Goal: Task Accomplishment & Management: Manage account settings

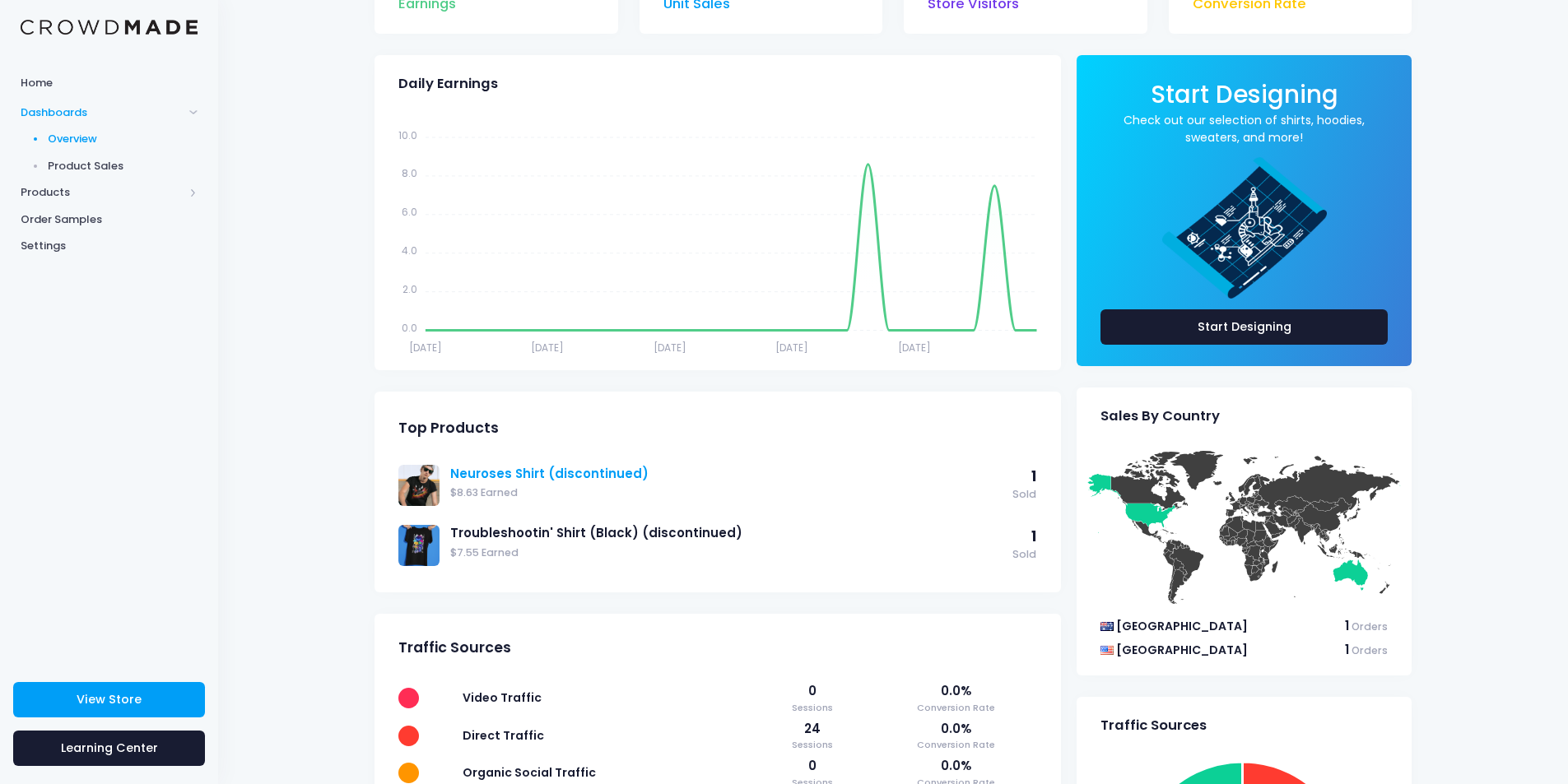
scroll to position [292, 0]
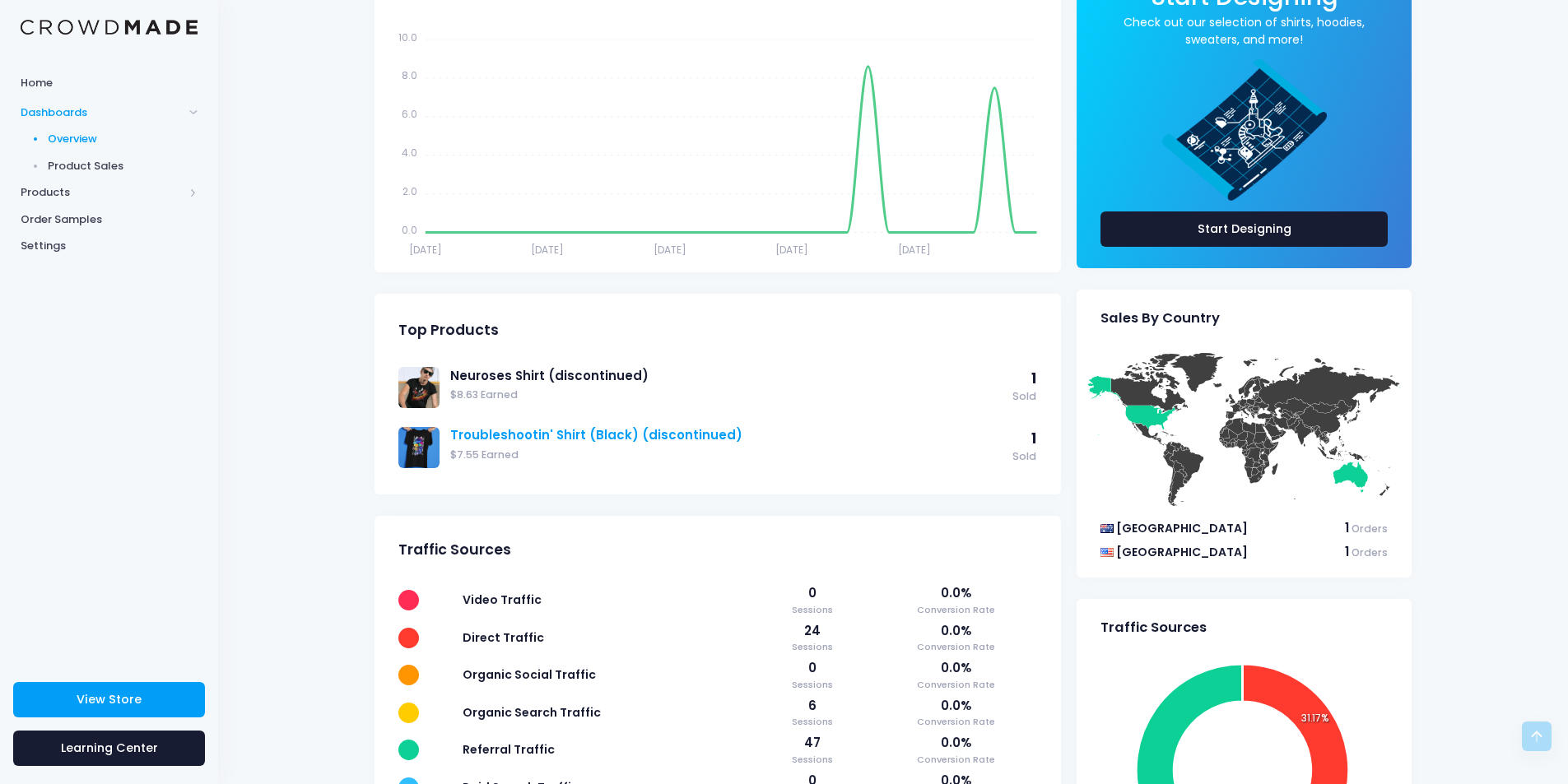
click at [723, 444] on link "Troubleshootin' Shirt (Black) (discontinued)" at bounding box center [727, 436] width 554 height 18
click at [92, 163] on span "Product Sales" at bounding box center [123, 166] width 151 height 16
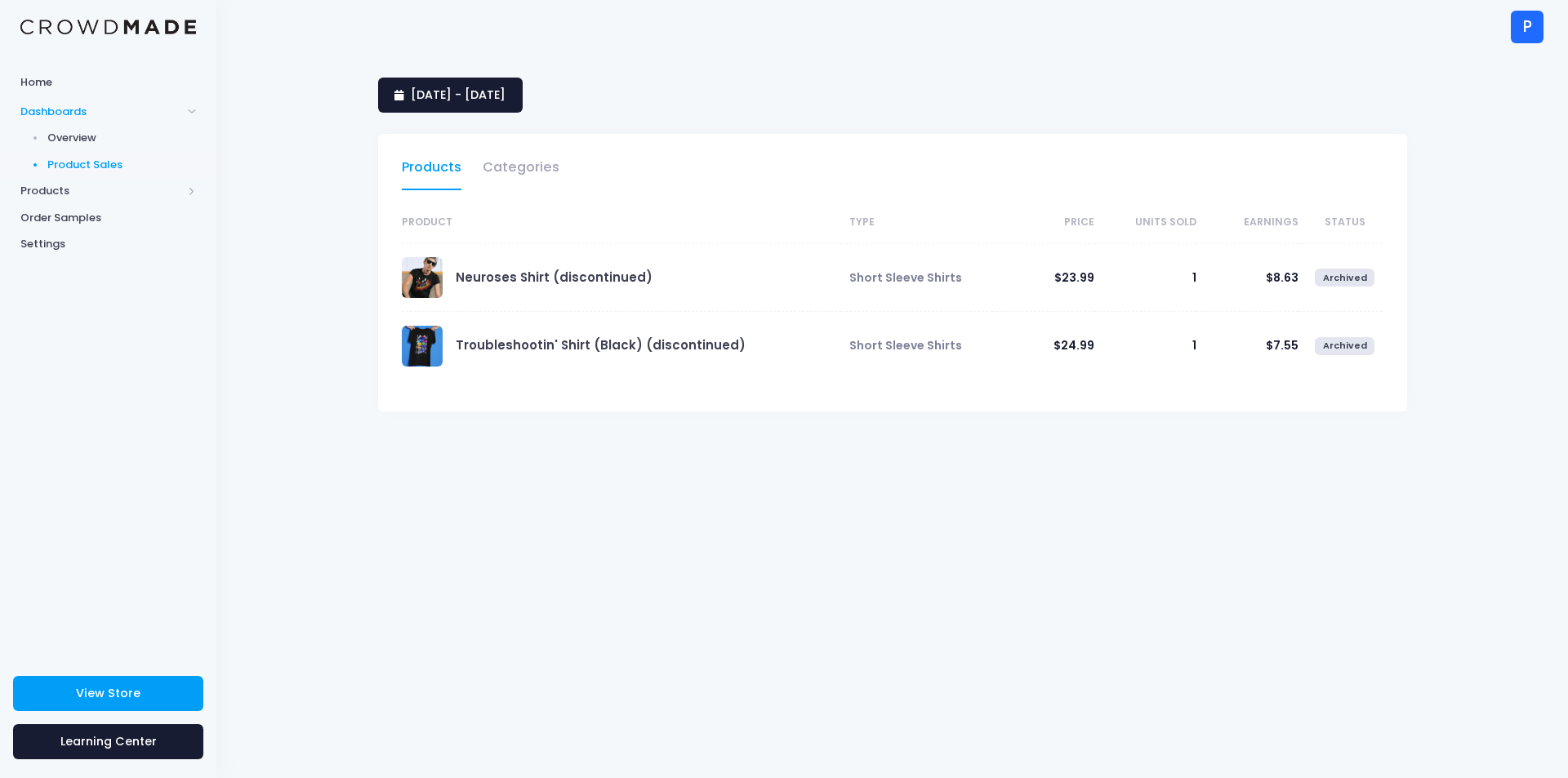
select select "25"
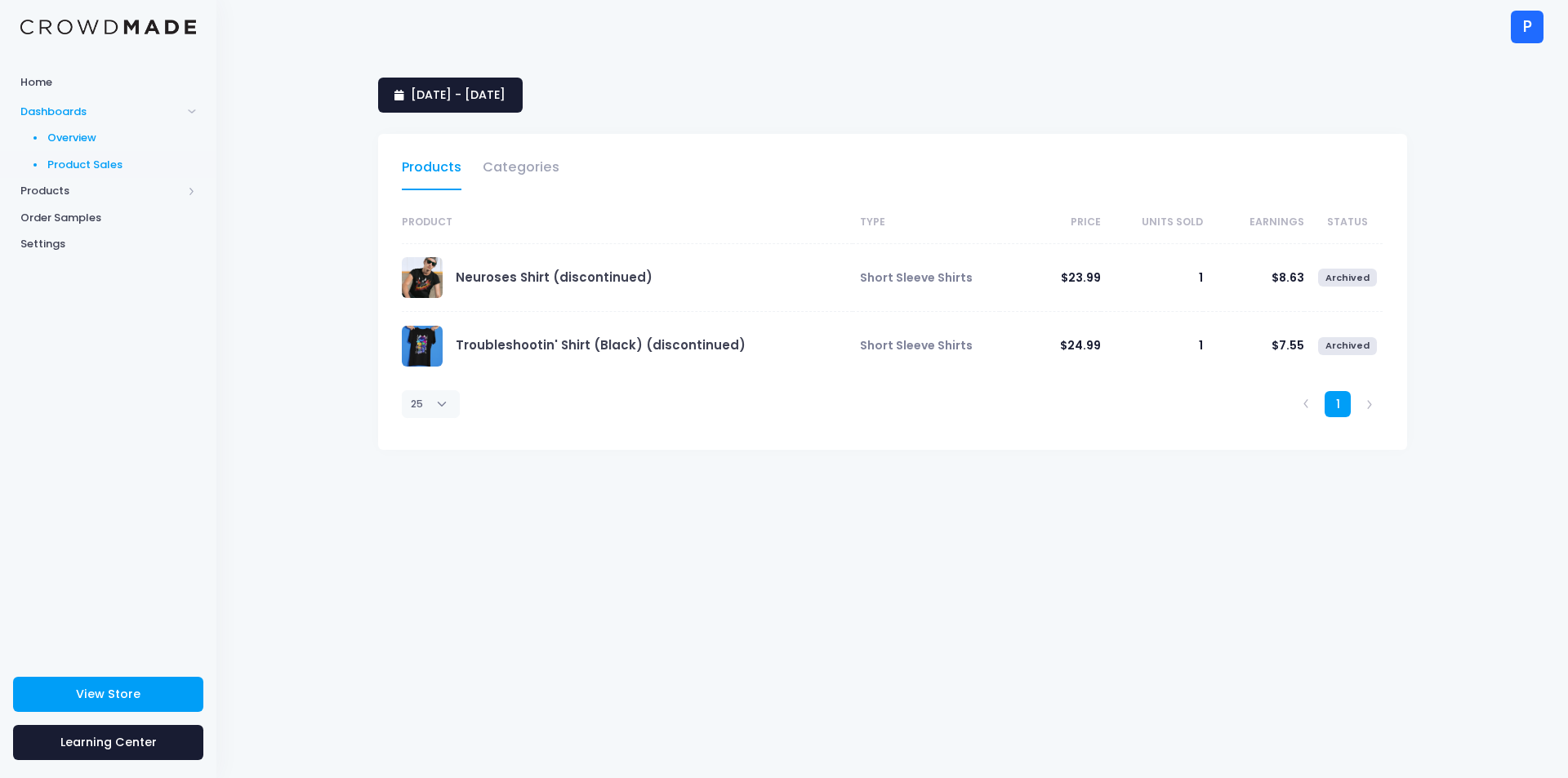
click at [126, 127] on link "Overview" at bounding box center [108, 138] width 216 height 27
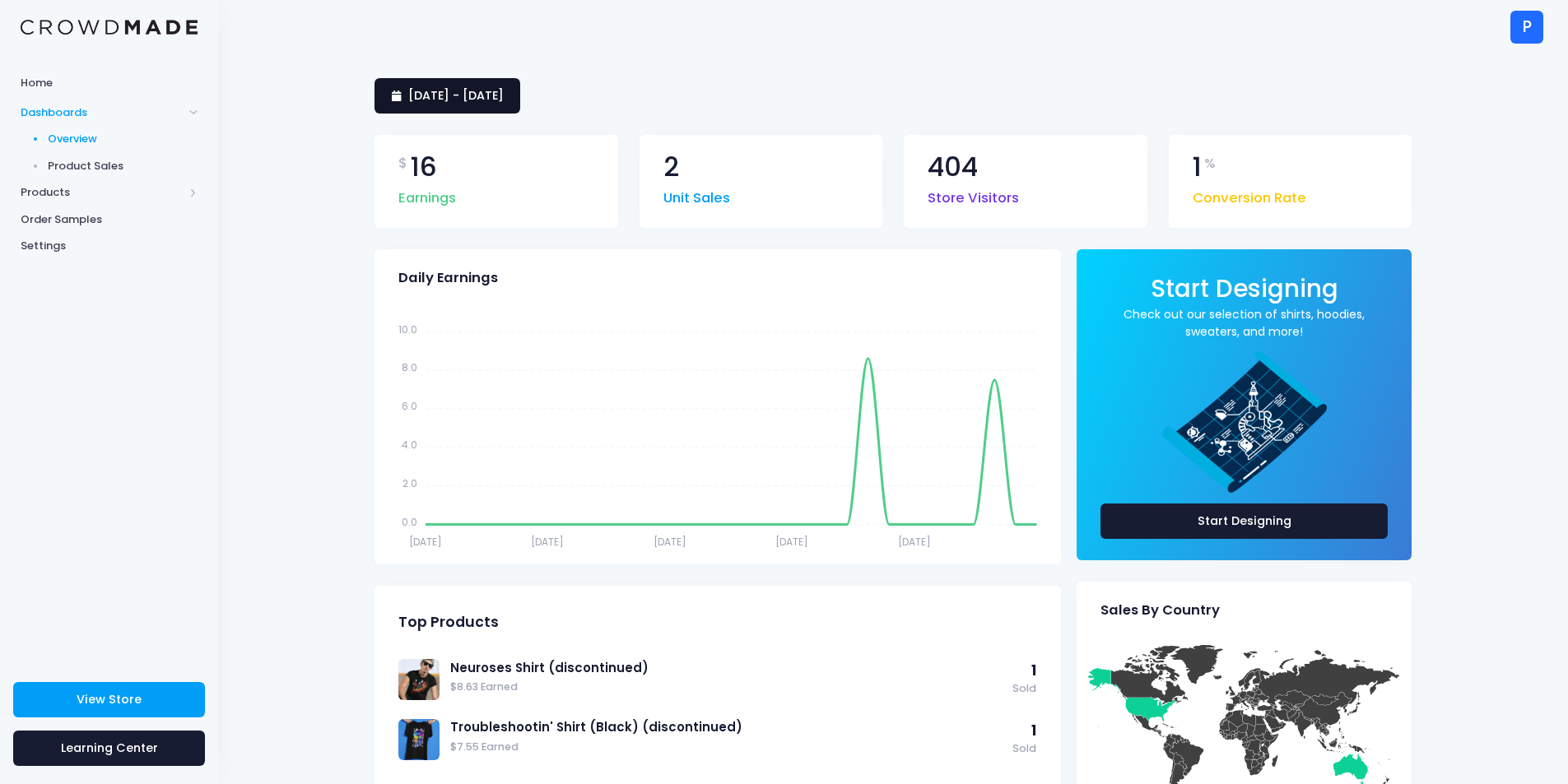
click at [507, 84] on link "4 August 2025 - 2 September 2025" at bounding box center [447, 95] width 145 height 35
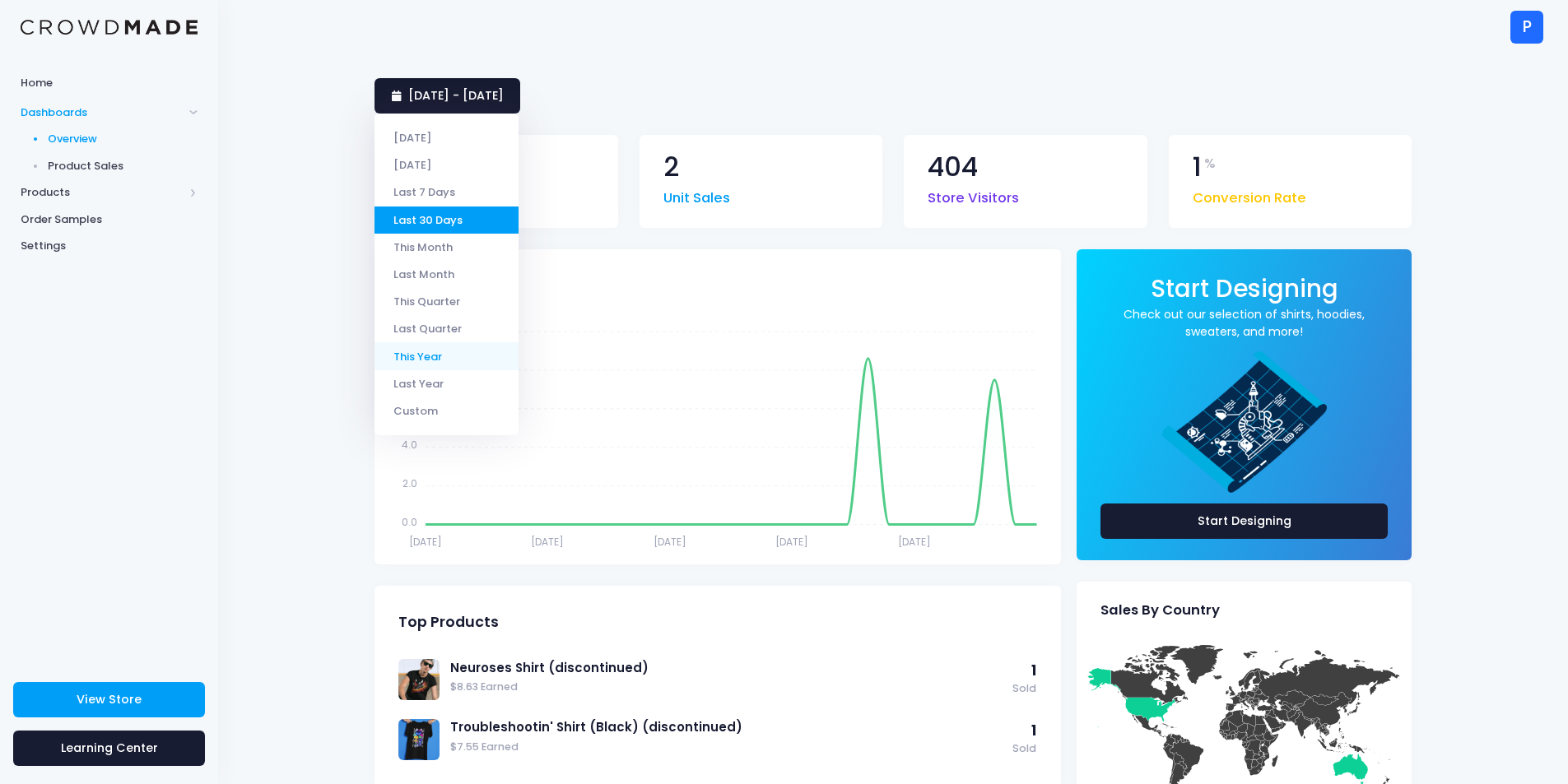
click at [466, 354] on li "This Year" at bounding box center [446, 356] width 144 height 27
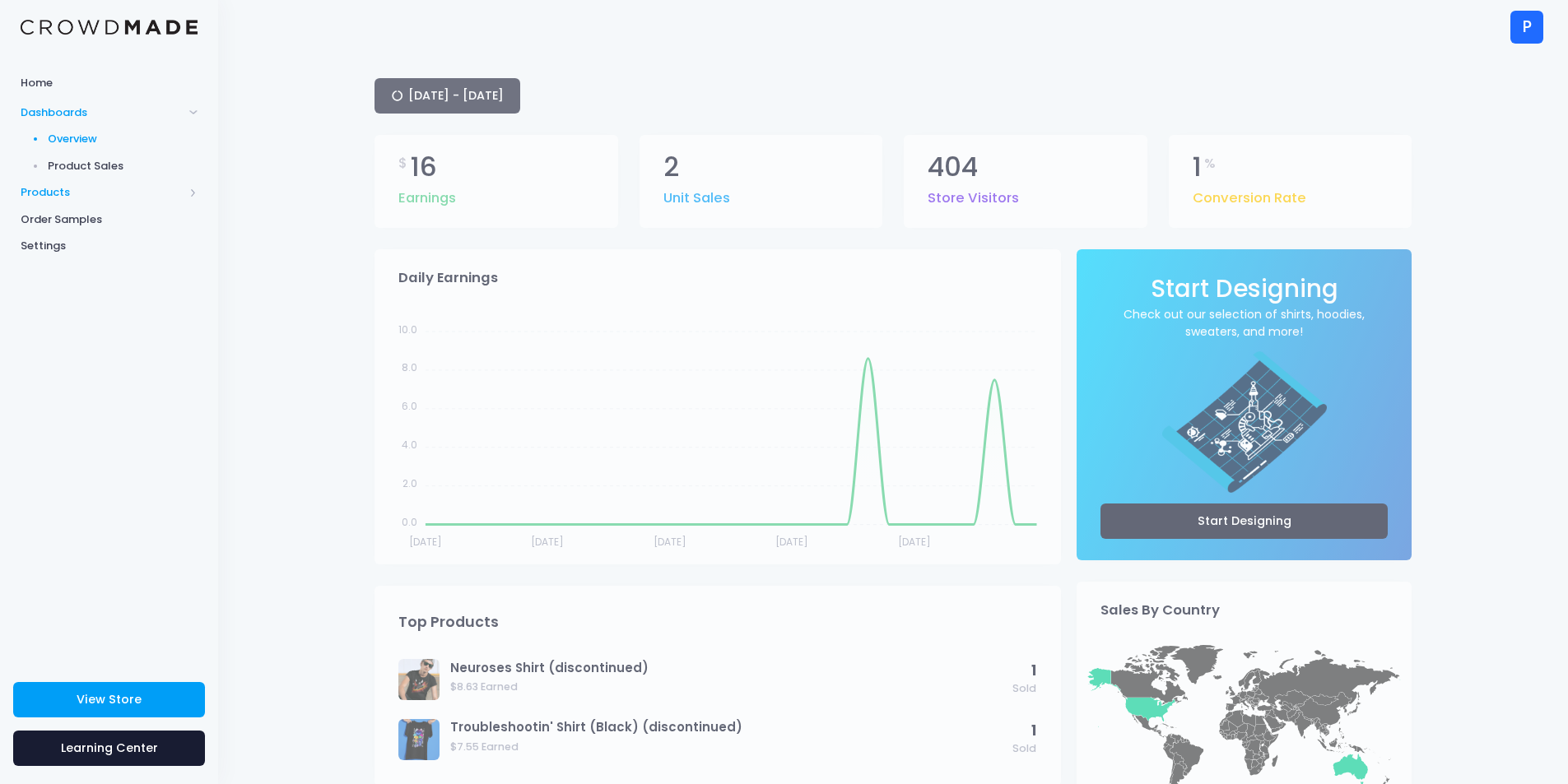
click at [154, 192] on span "Products" at bounding box center [101, 192] width 163 height 16
click at [138, 200] on span "Product Editor" at bounding box center [123, 192] width 151 height 16
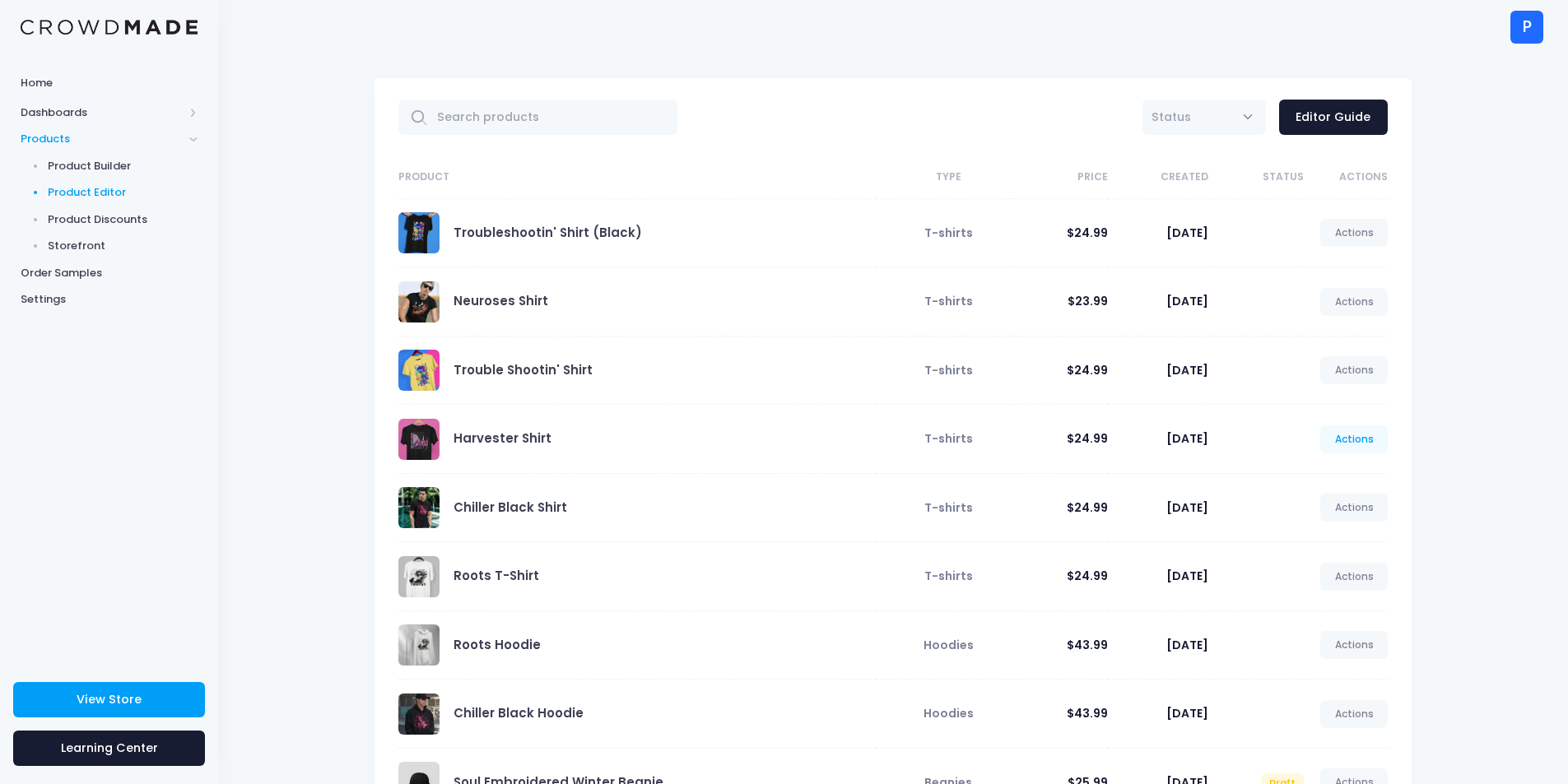
click at [1343, 445] on link "Actions" at bounding box center [1353, 439] width 67 height 28
click at [1327, 505] on link "View" at bounding box center [1336, 507] width 87 height 29
click at [1388, 443] on div "Product Type Price Created Status Actions Troubleshootin' Shirt (Black) T-shirt…" at bounding box center [893, 556] width 1037 height 800
click at [1377, 443] on link "Actions" at bounding box center [1353, 439] width 67 height 28
click at [1357, 483] on link "Edit" at bounding box center [1336, 479] width 87 height 29
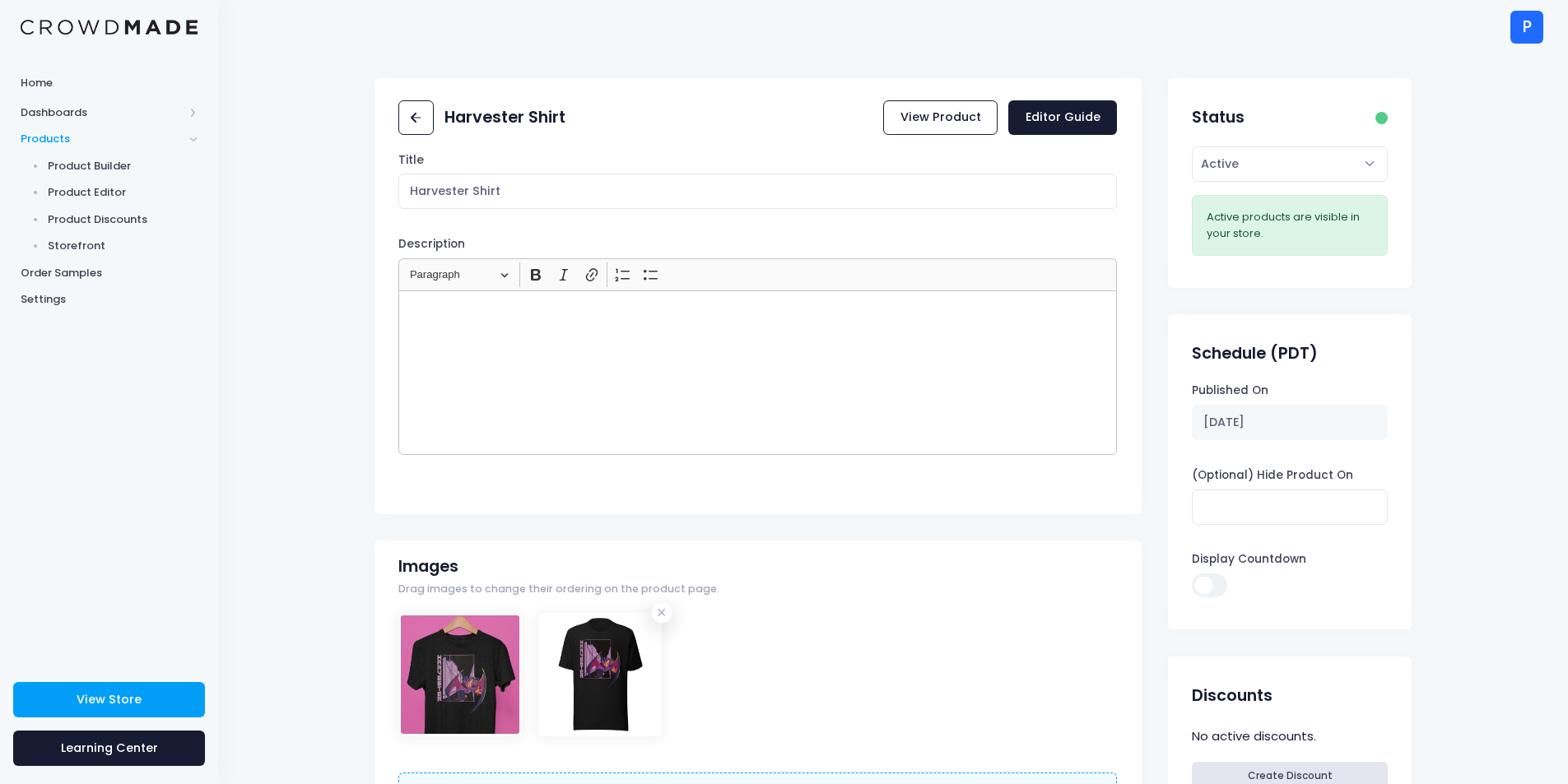
click at [1304, 359] on h2 "Schedule (PDT)" at bounding box center [1255, 353] width 126 height 19
click at [1265, 399] on label "Published On" at bounding box center [1229, 391] width 76 height 16
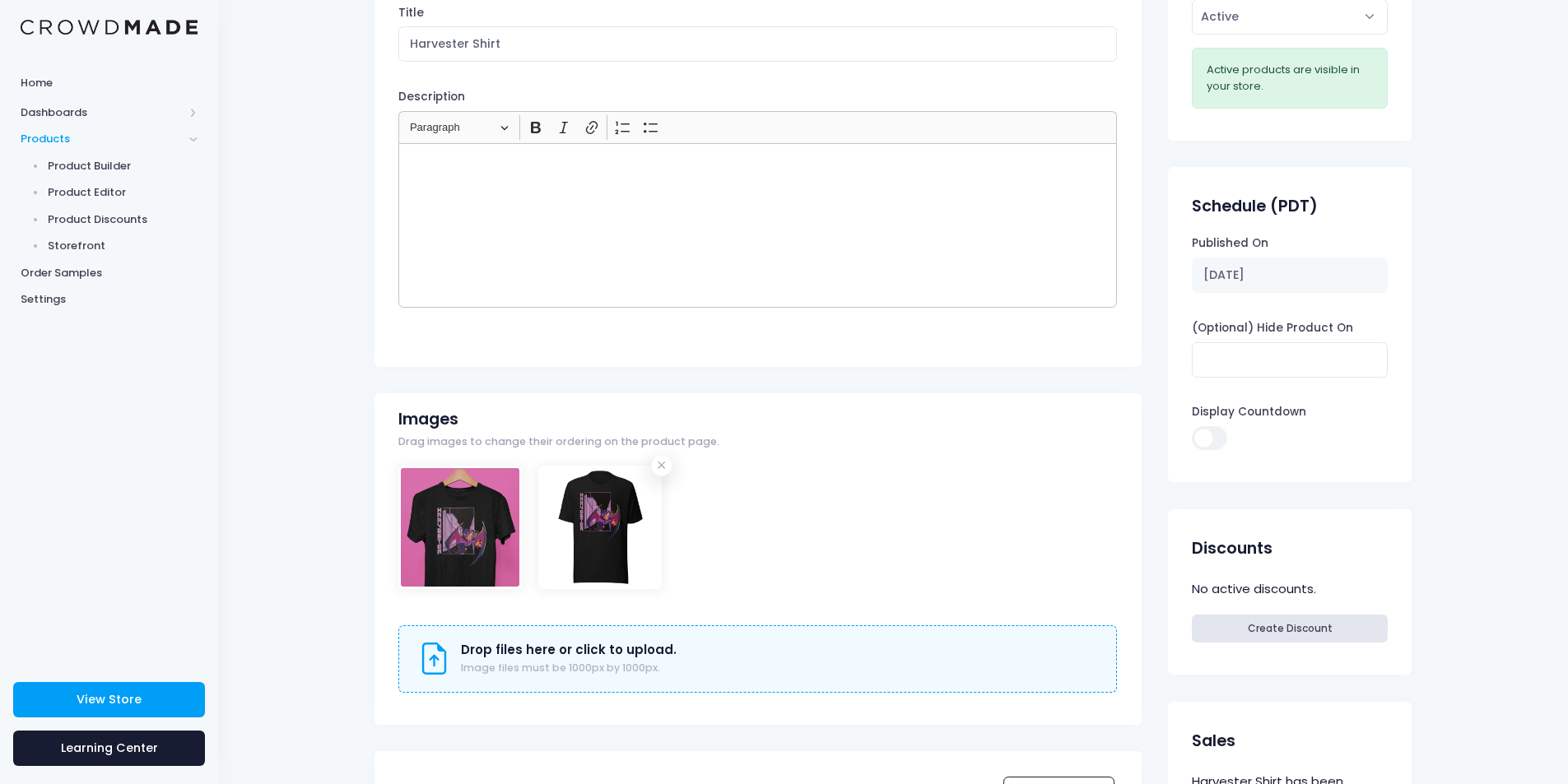
scroll to position [150, 0]
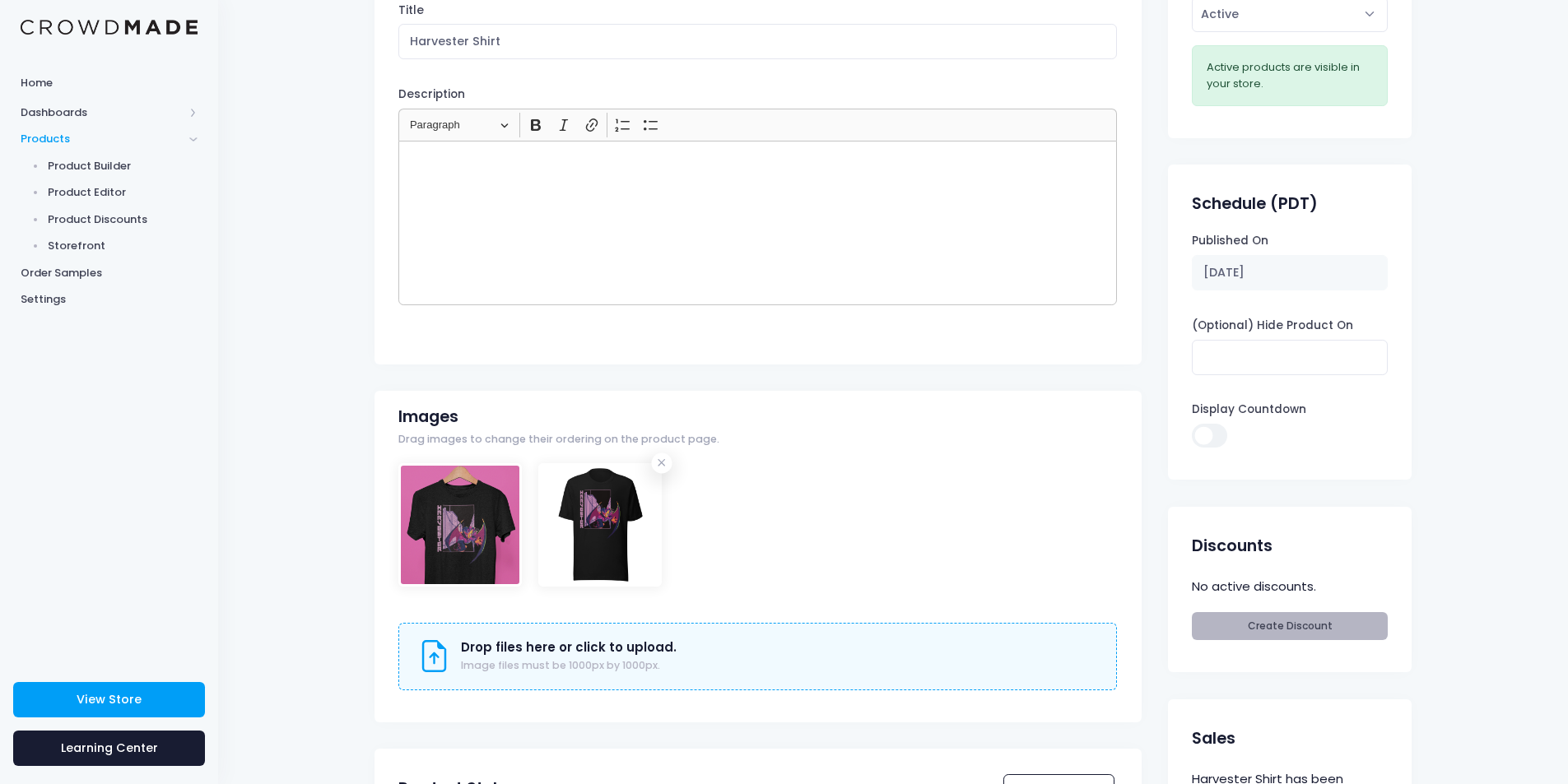
click at [1274, 634] on link "Create Discount" at bounding box center [1289, 626] width 195 height 28
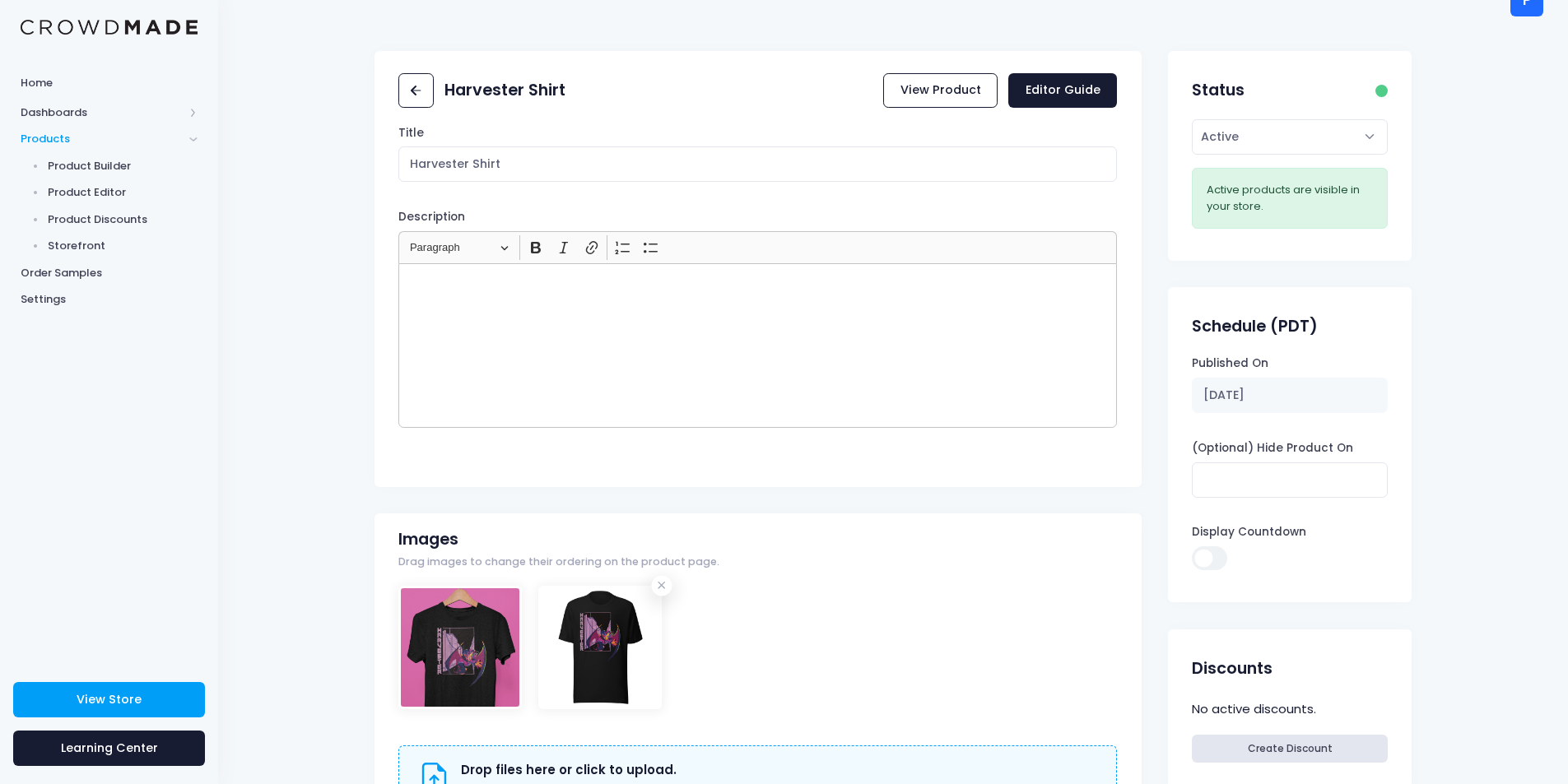
scroll to position [0, 0]
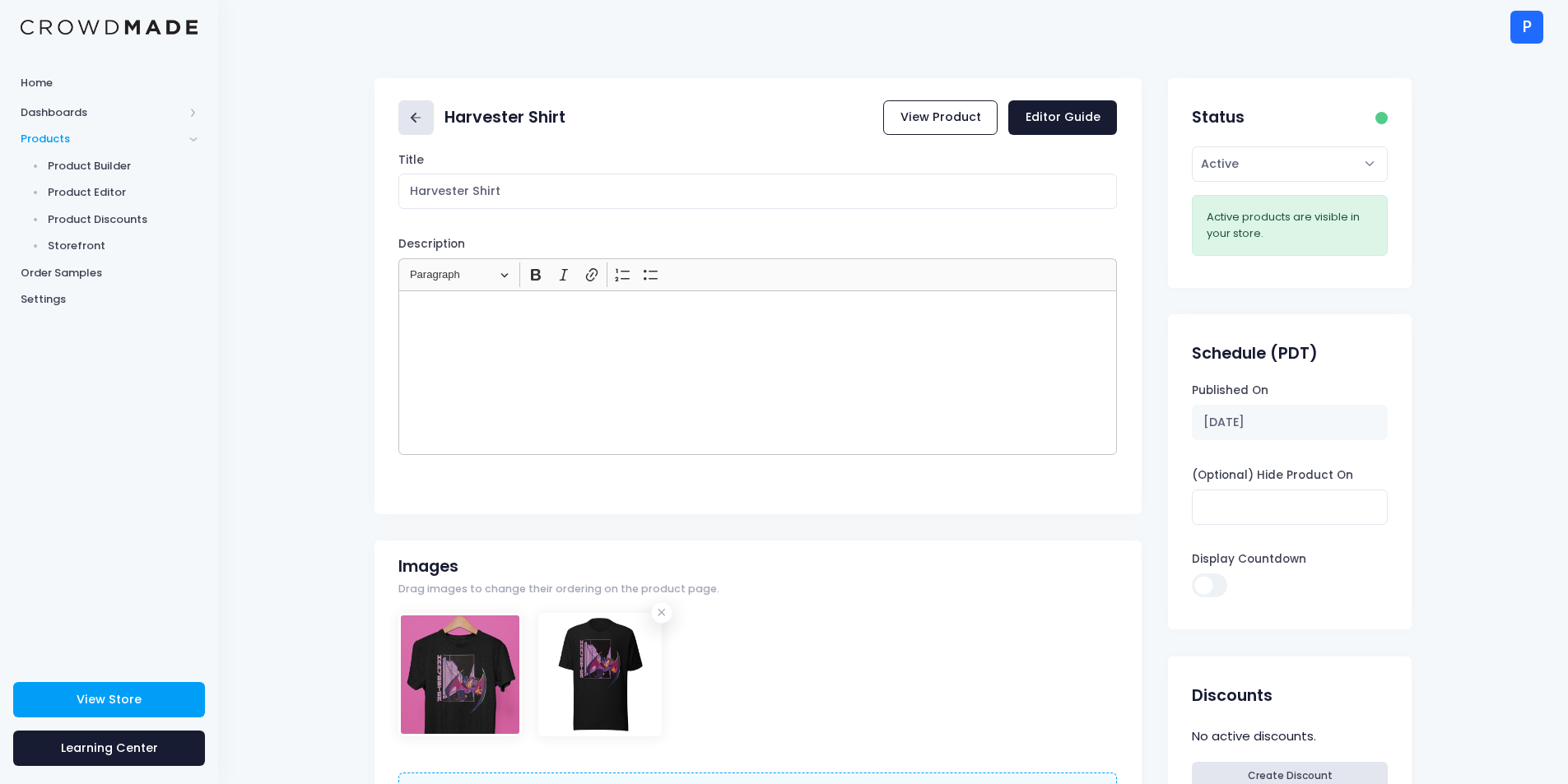
click at [417, 122] on icon at bounding box center [413, 118] width 5 height 10
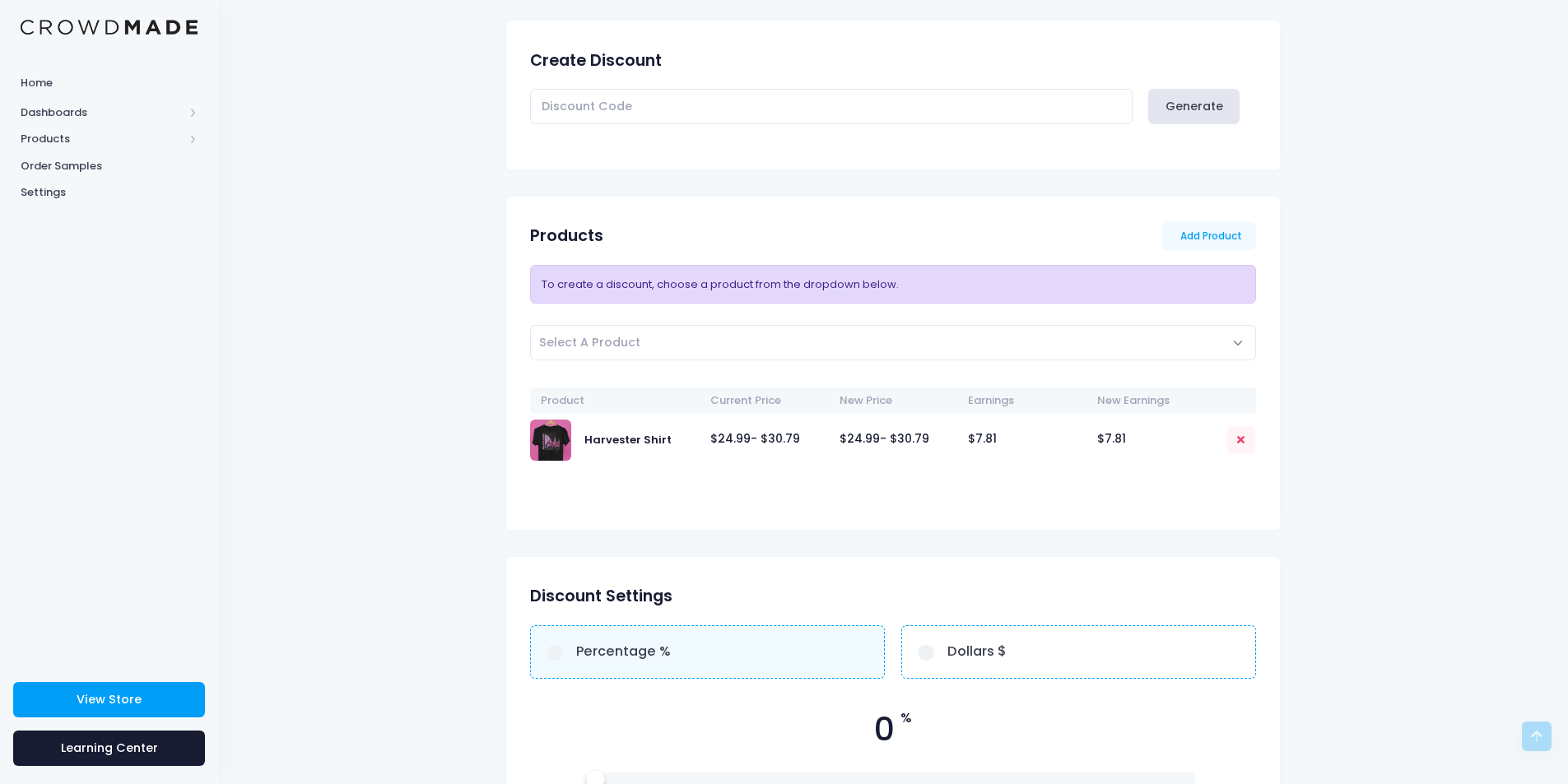
scroll to position [4, 0]
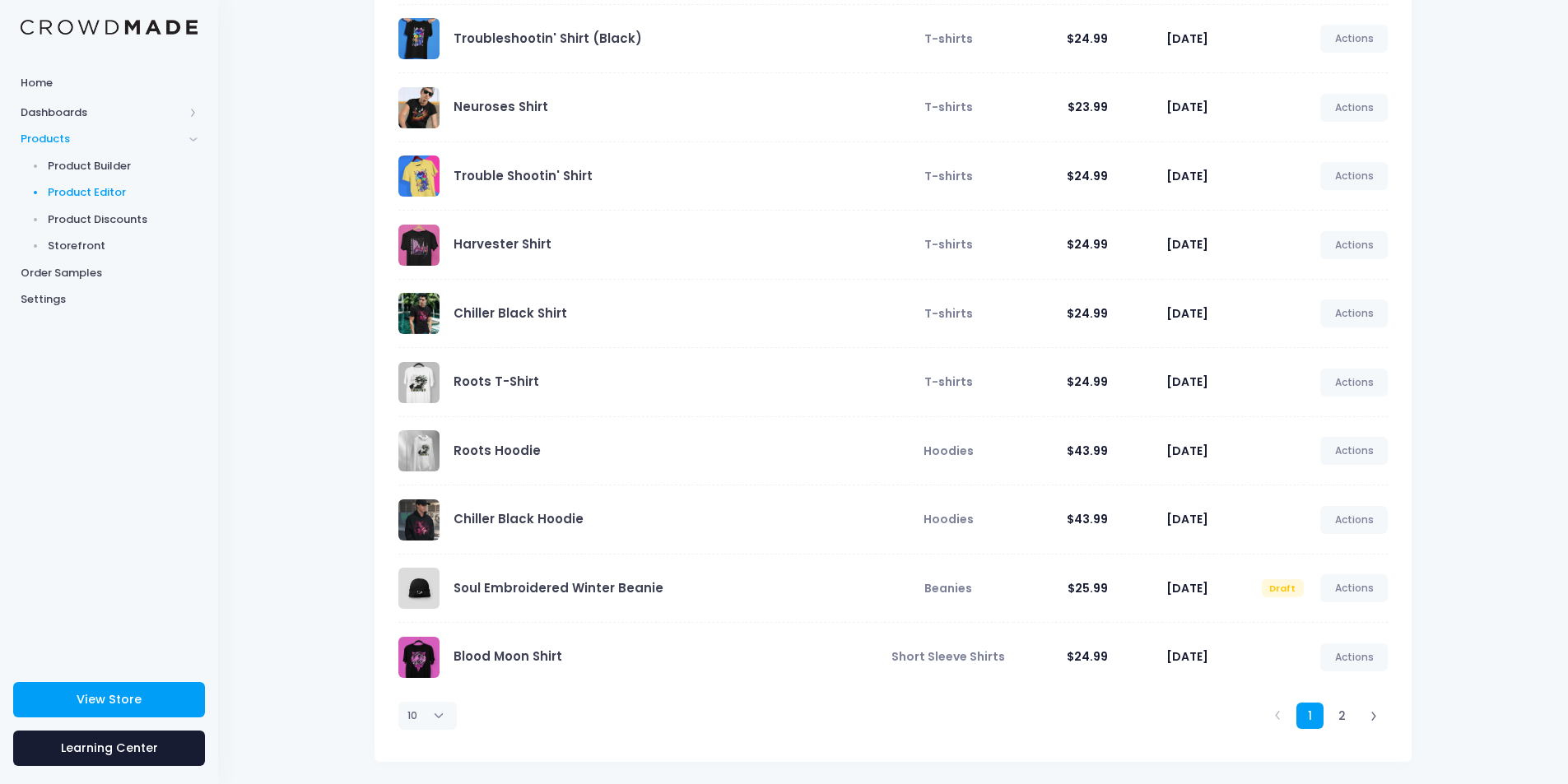
scroll to position [197, 0]
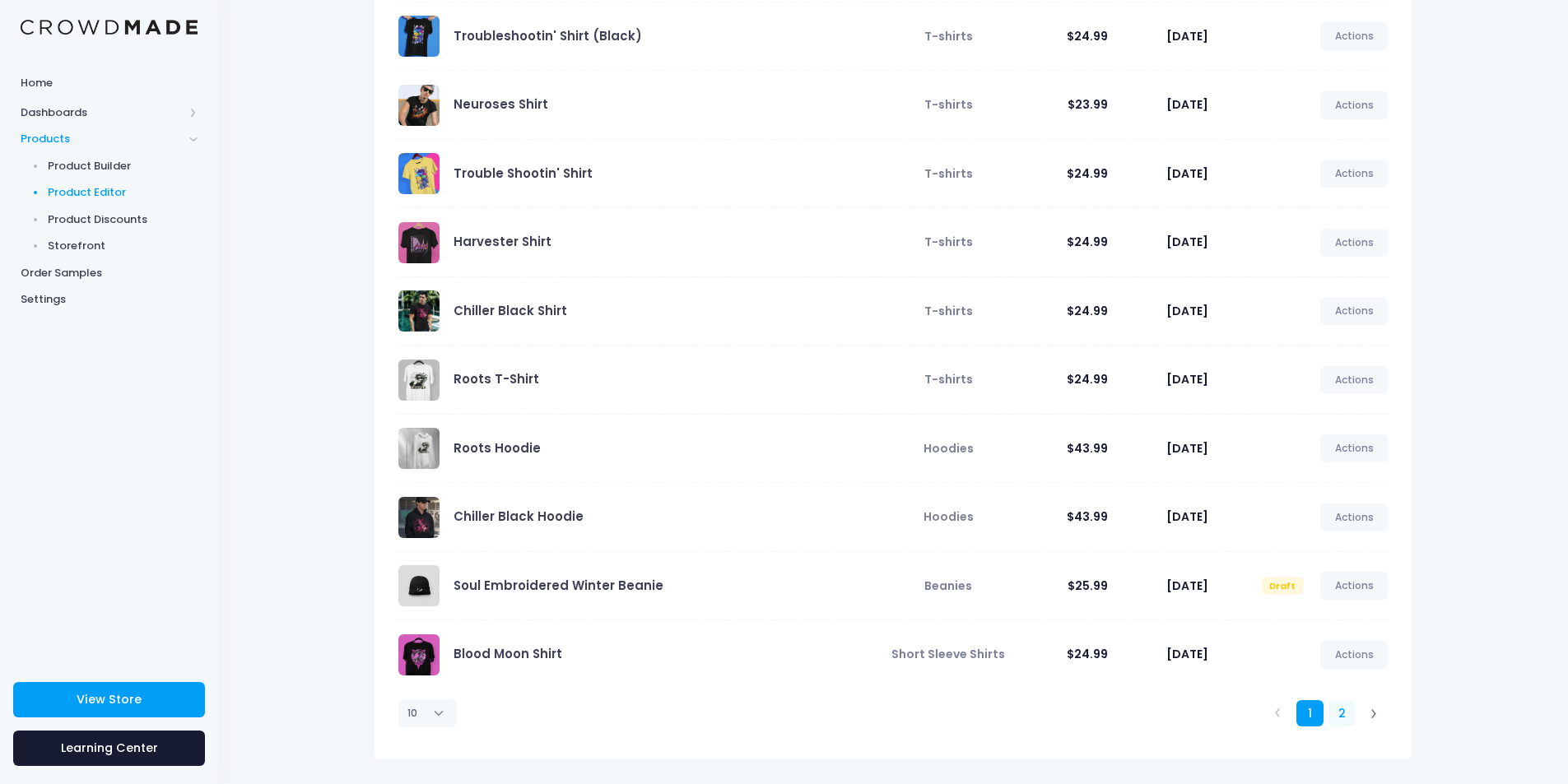
click at [1346, 715] on link "2" at bounding box center [1342, 714] width 27 height 27
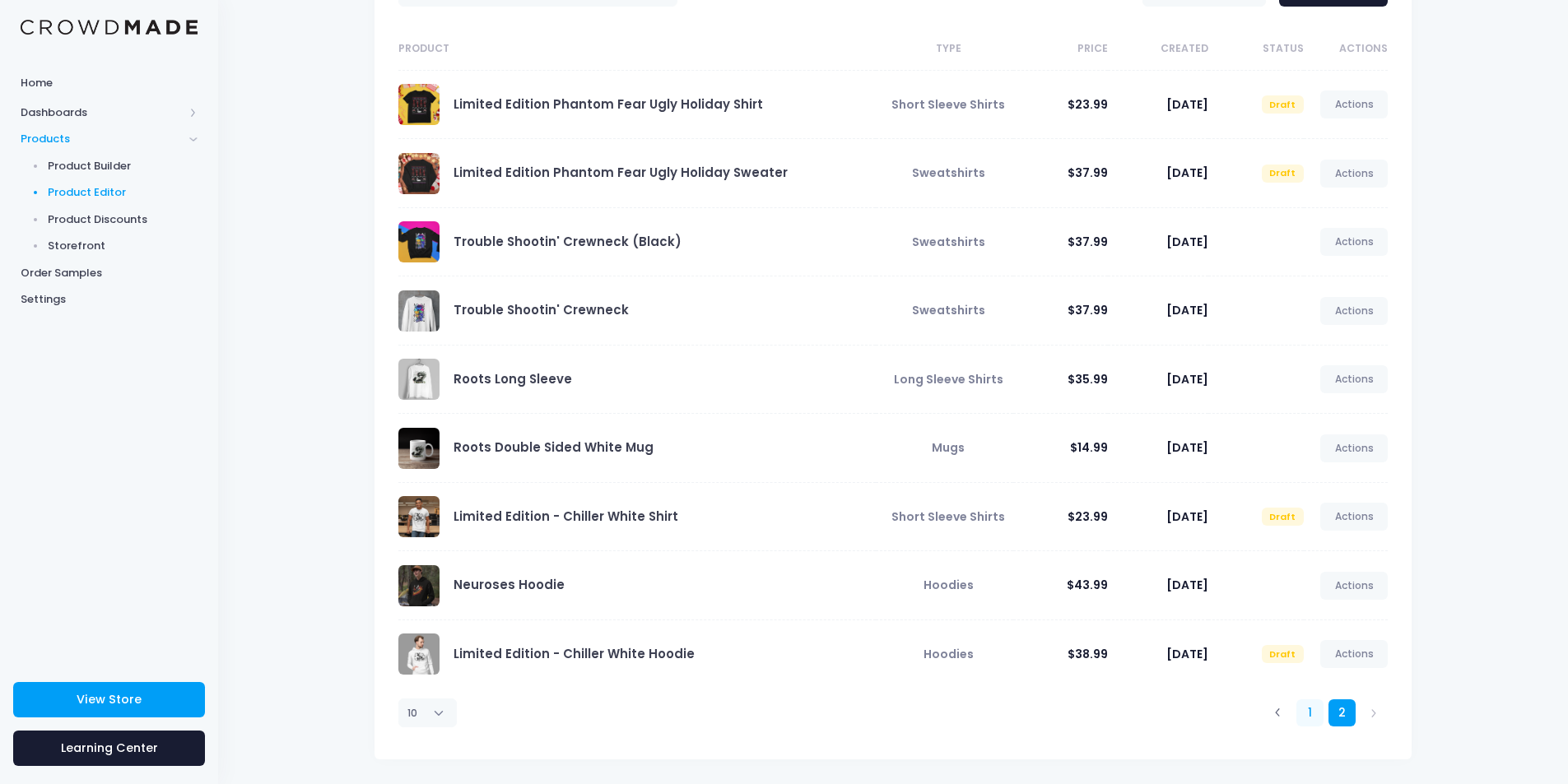
click at [1303, 708] on link "1" at bounding box center [1310, 713] width 27 height 27
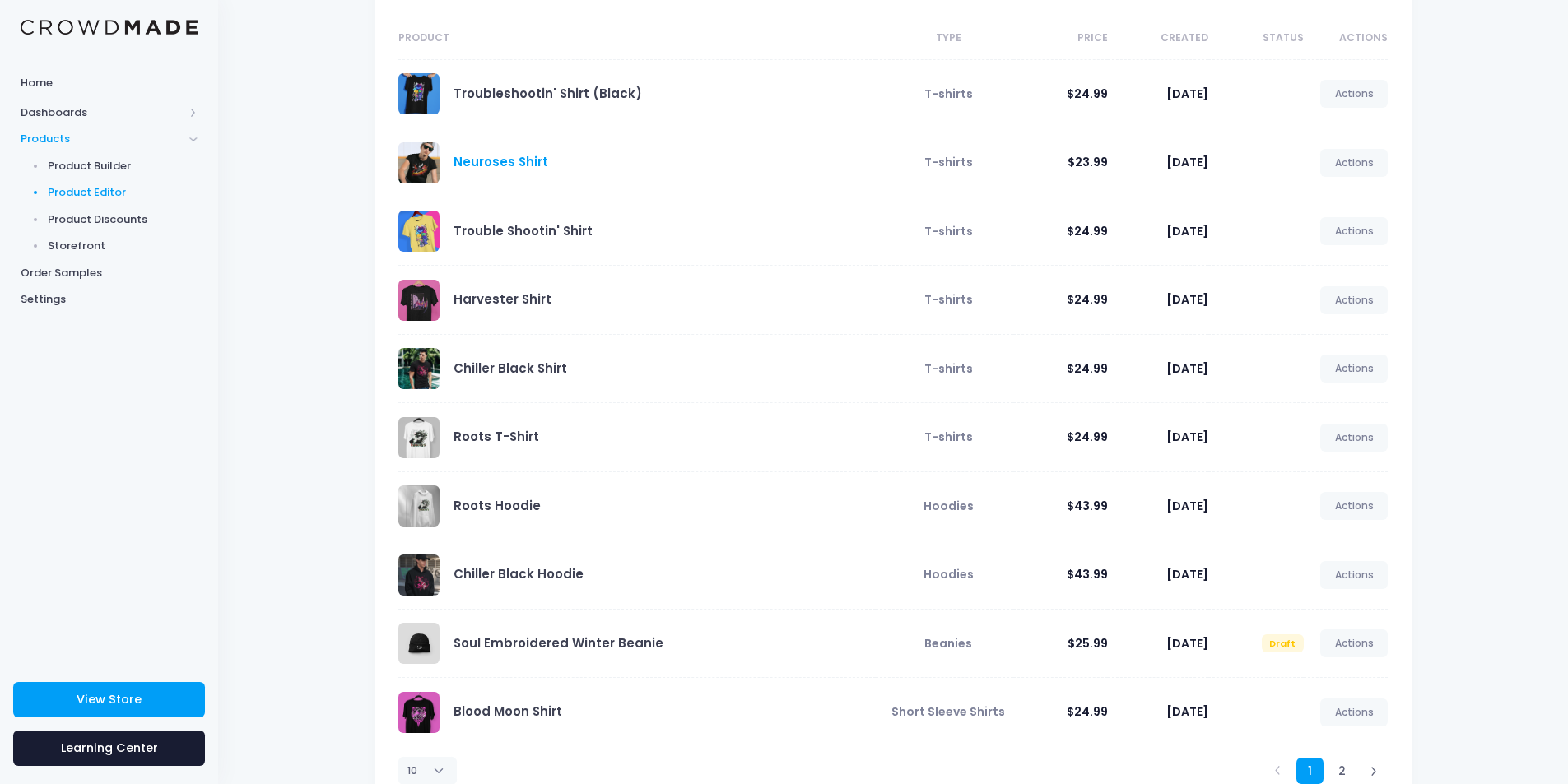
click at [516, 162] on link "Neuroses Shirt" at bounding box center [500, 161] width 94 height 17
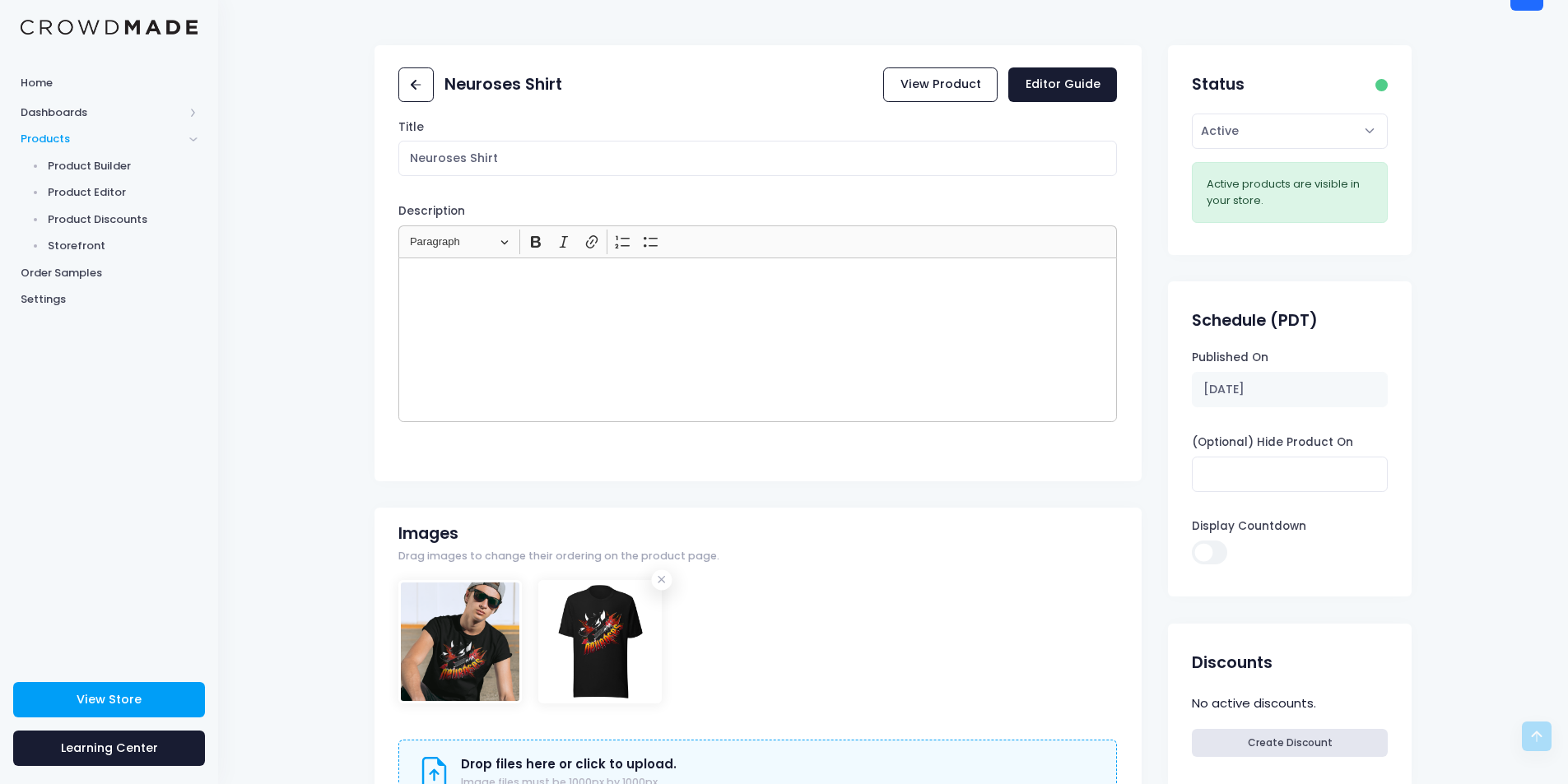
scroll to position [13, 0]
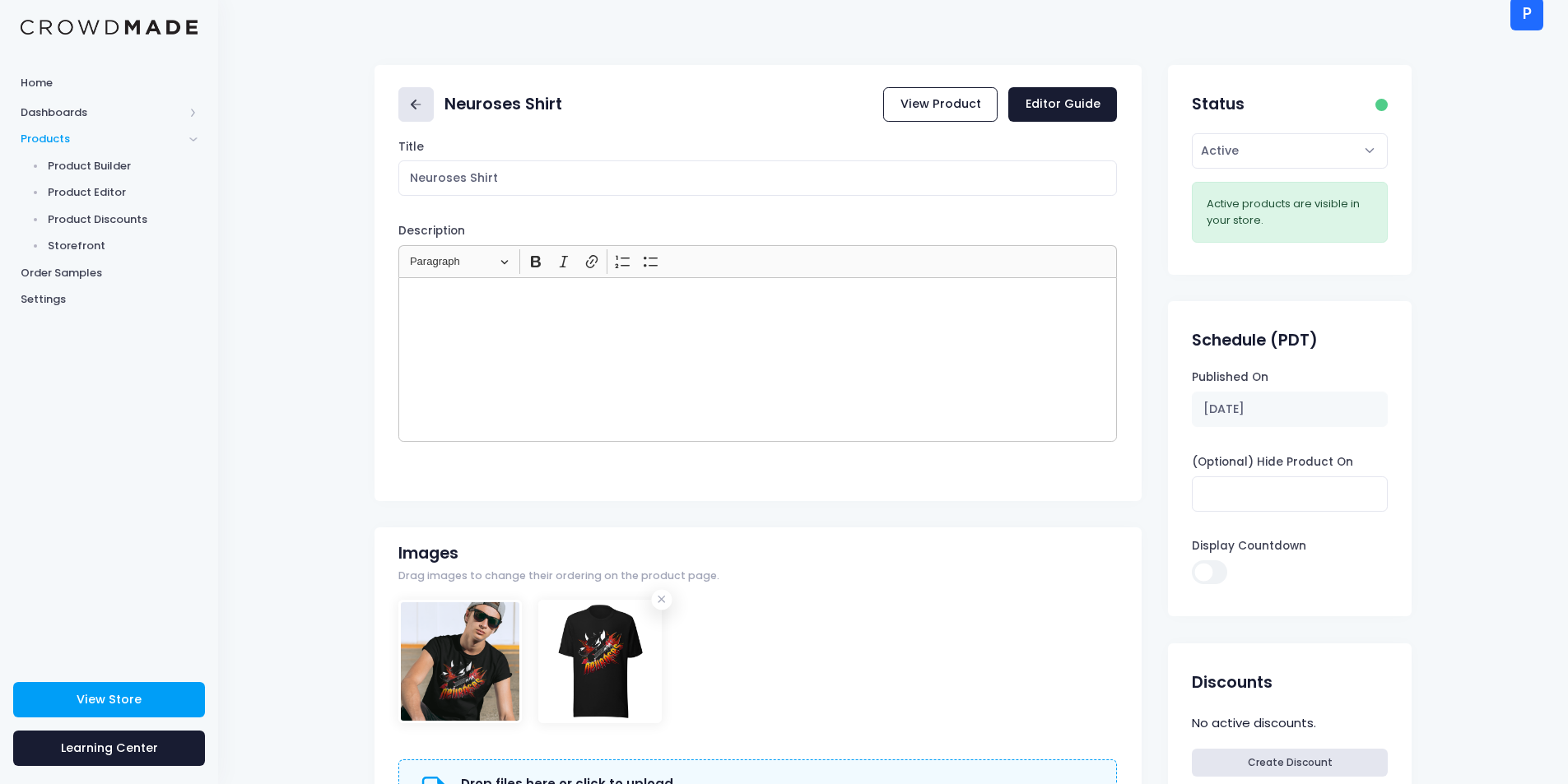
click at [400, 94] on link at bounding box center [416, 104] width 35 height 35
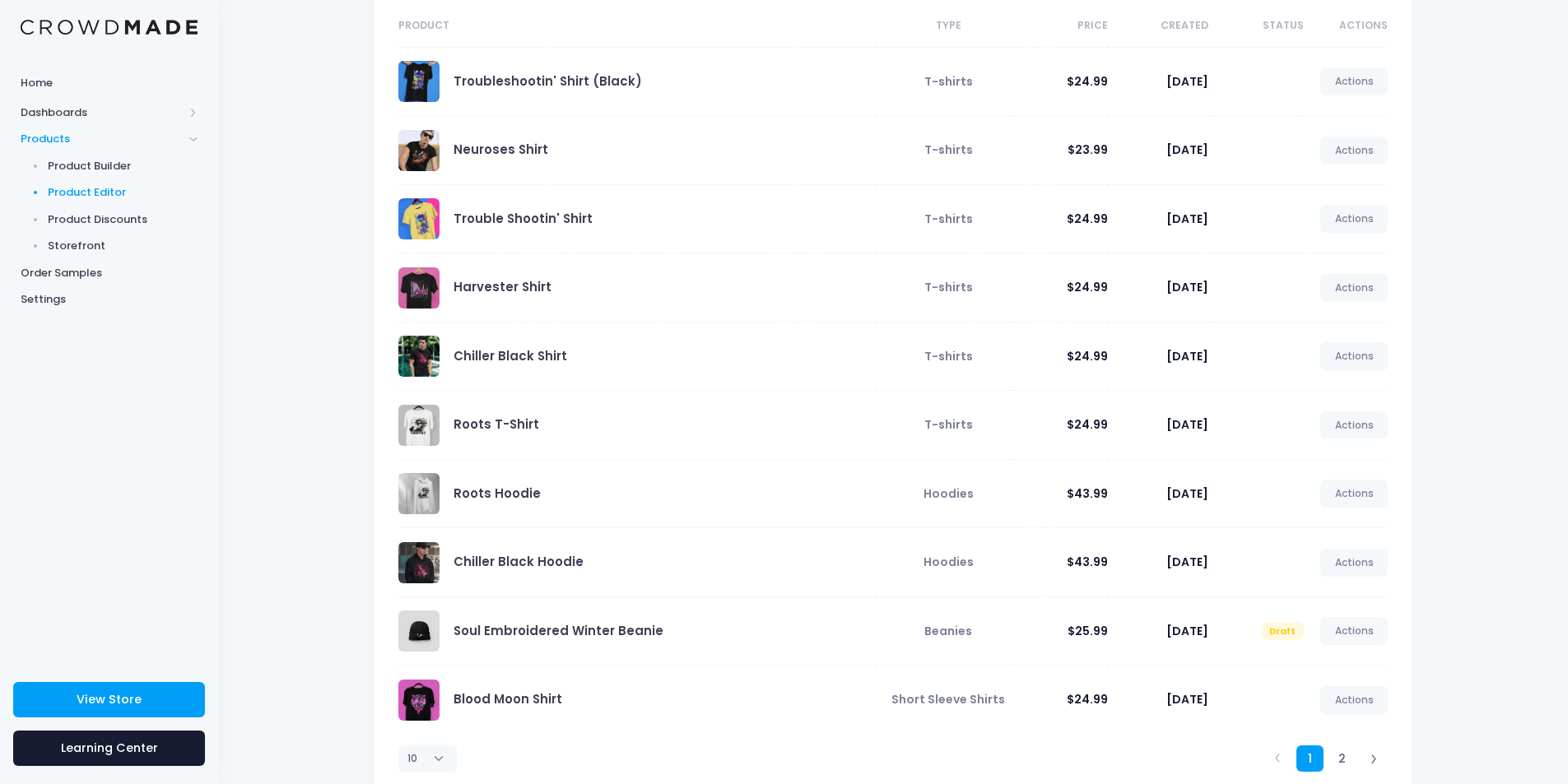
scroll to position [197, 0]
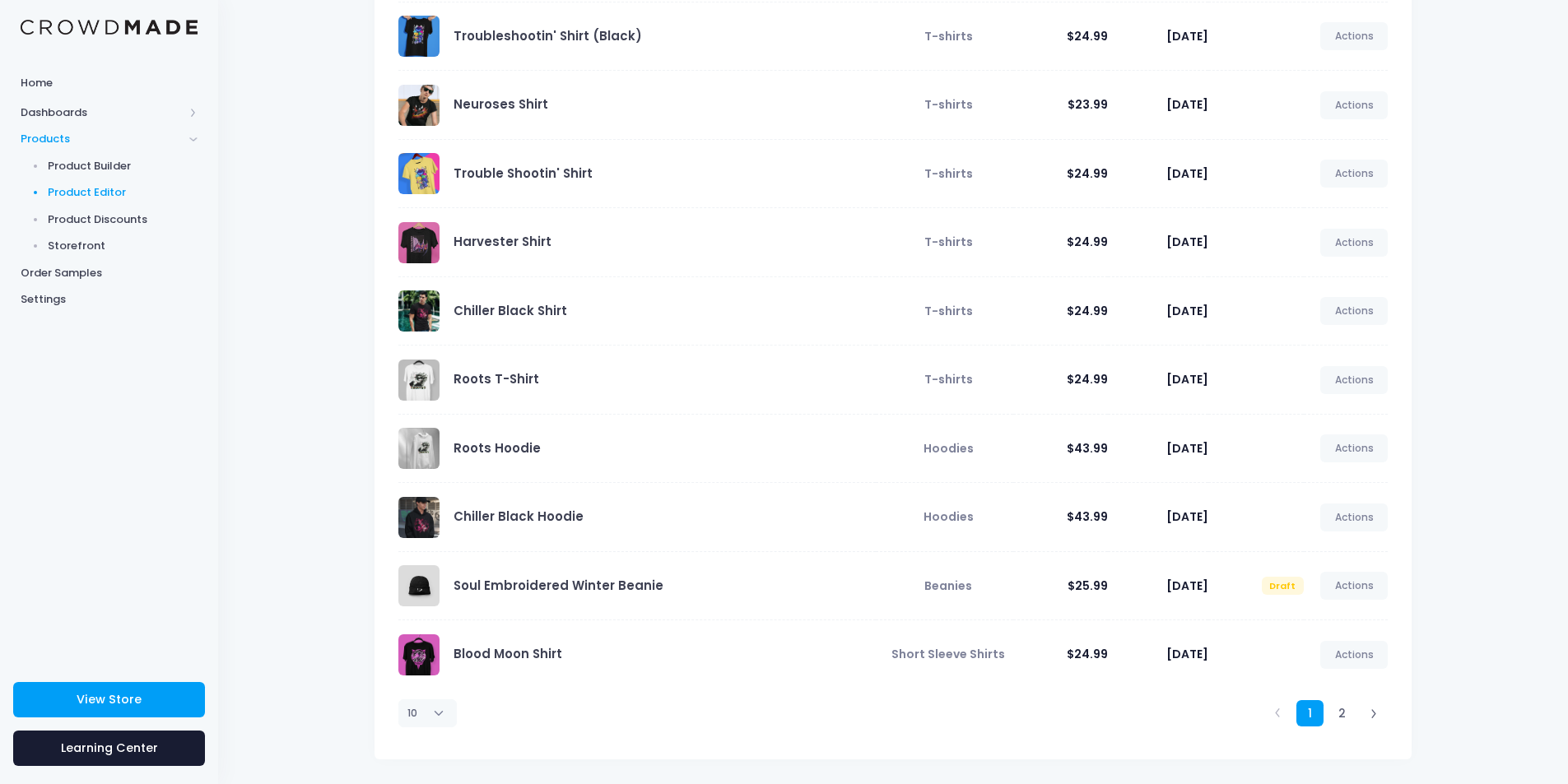
click at [677, 585] on div "Soul Embroidered Winter Beanie" at bounding box center [633, 586] width 469 height 41
click at [640, 587] on link "Soul Embroidered Winter Beanie" at bounding box center [559, 585] width 210 height 17
click at [1343, 716] on link "2" at bounding box center [1342, 714] width 27 height 27
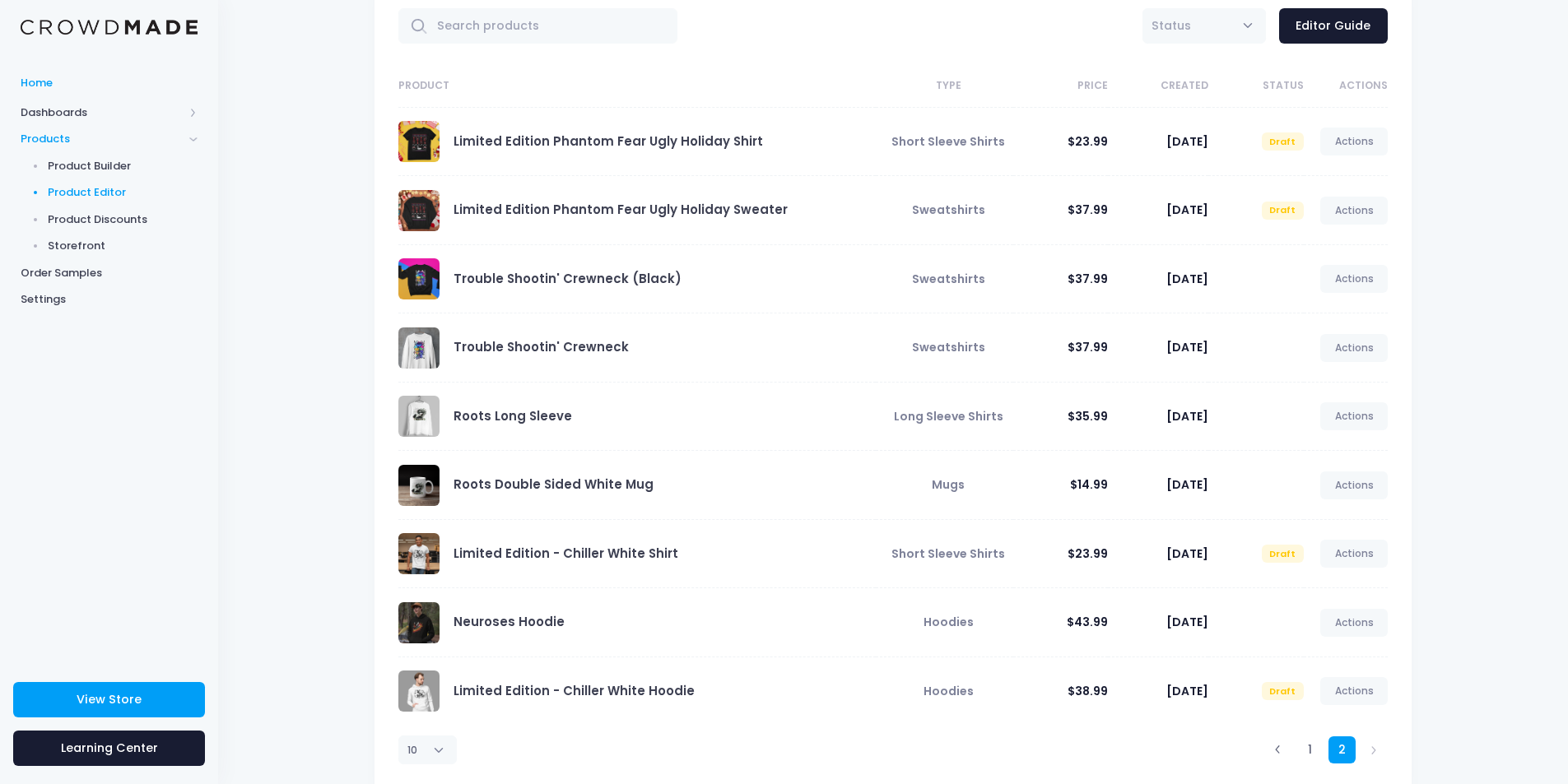
scroll to position [0, 0]
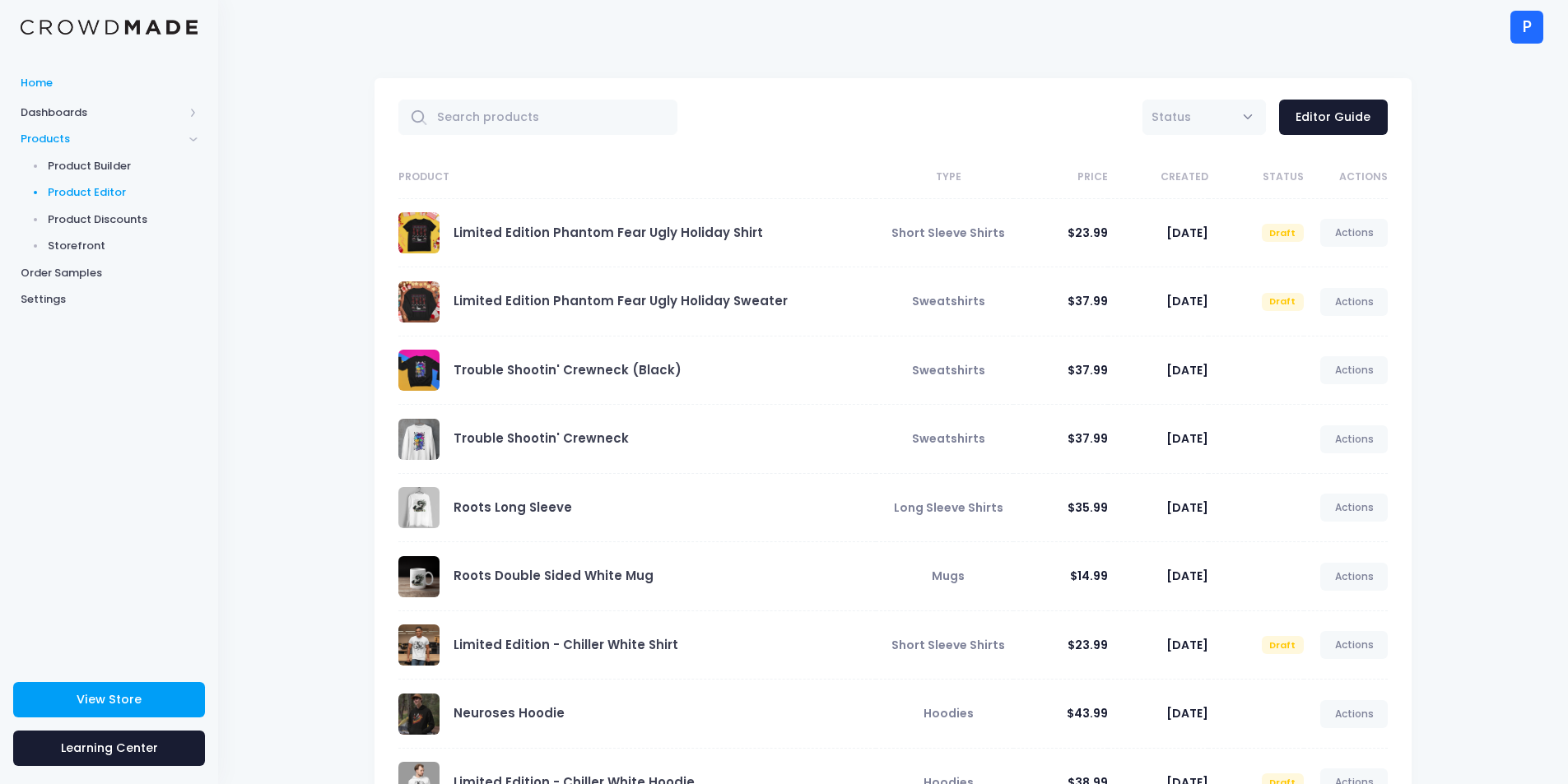
click at [115, 90] on span "Home" at bounding box center [109, 83] width 177 height 16
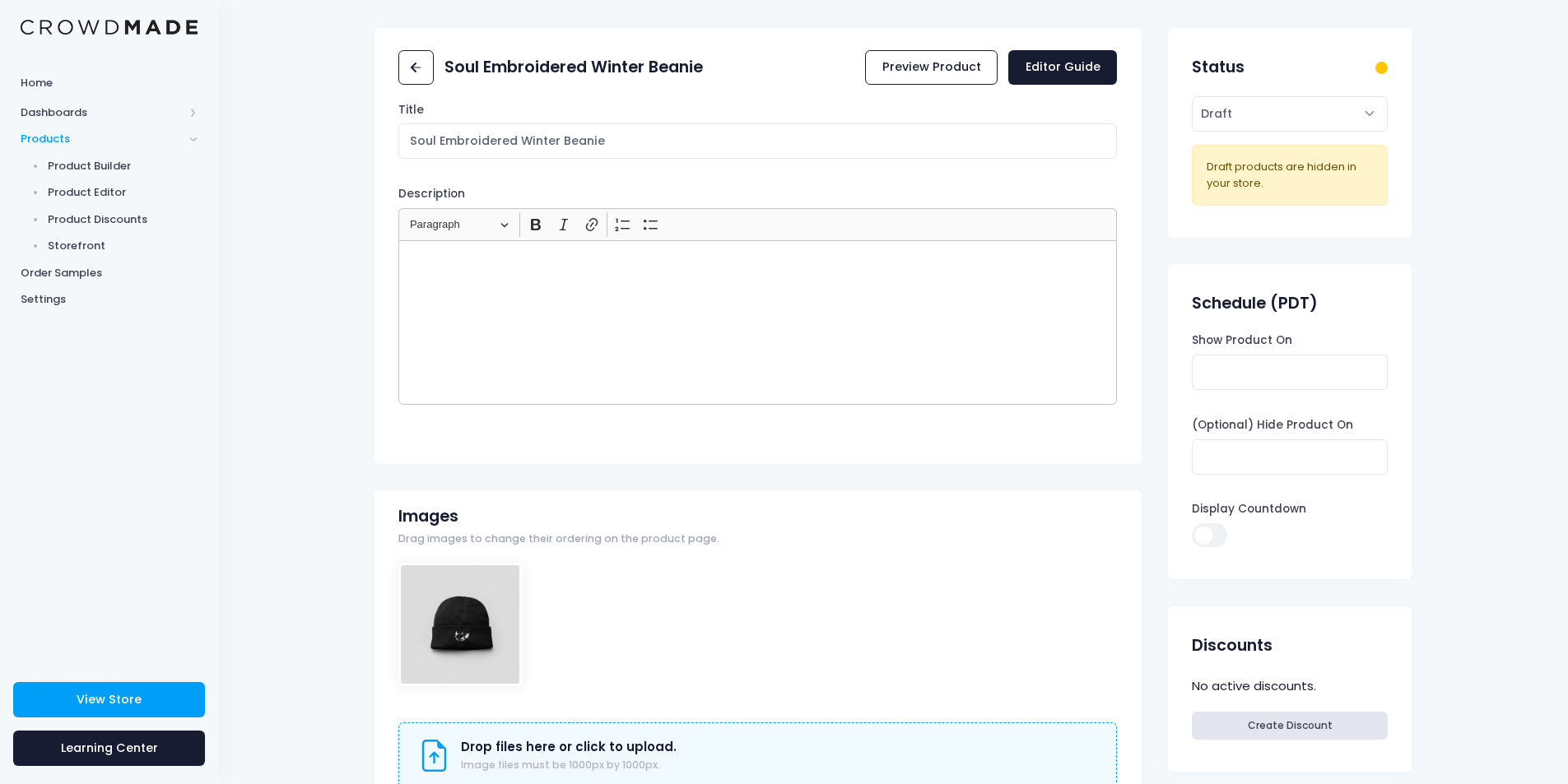
scroll to position [274, 0]
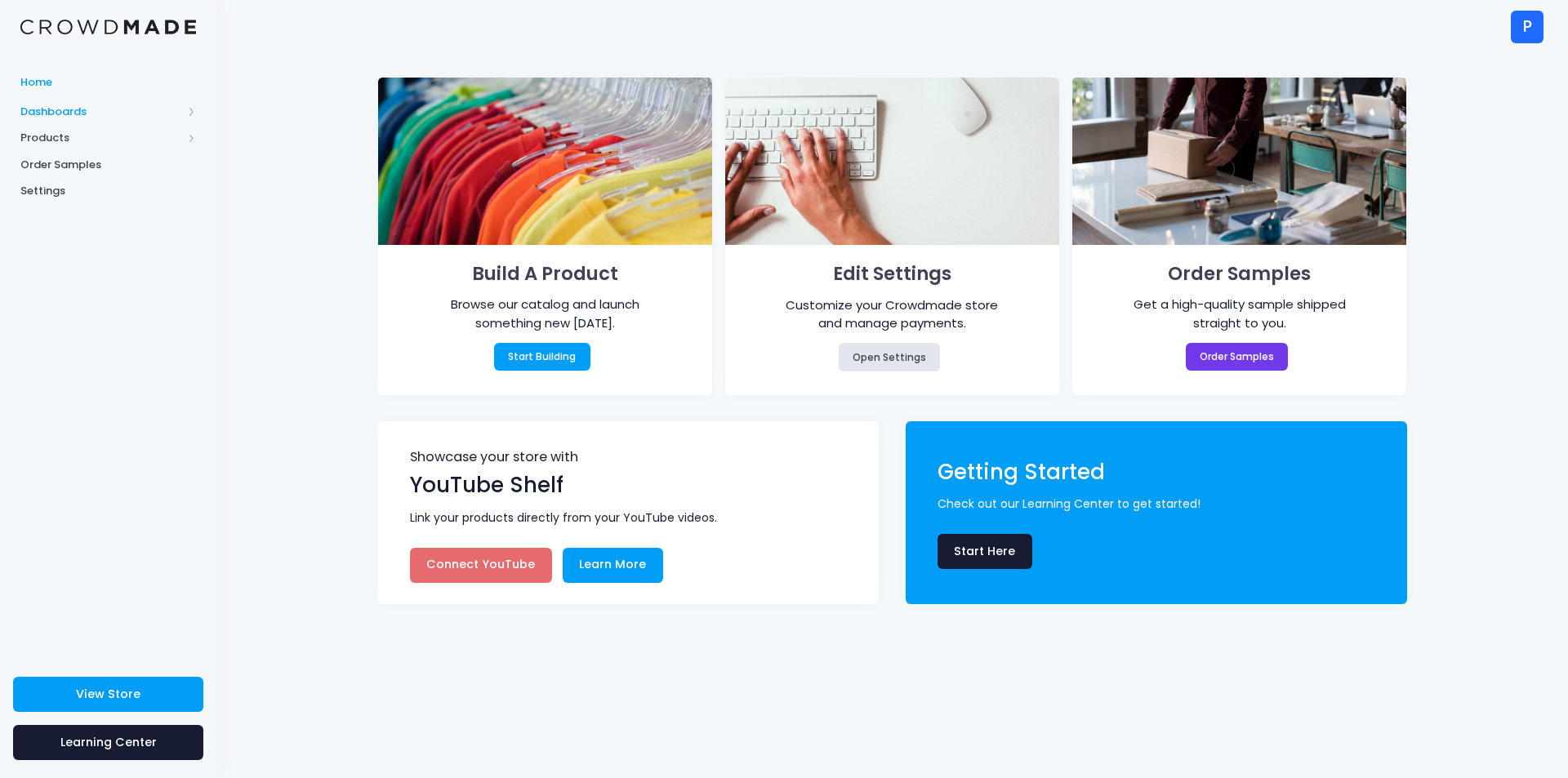
click at [85, 103] on span "Dashboards" at bounding box center [101, 111] width 161 height 16
click at [93, 143] on span "Overview" at bounding box center [122, 138] width 150 height 16
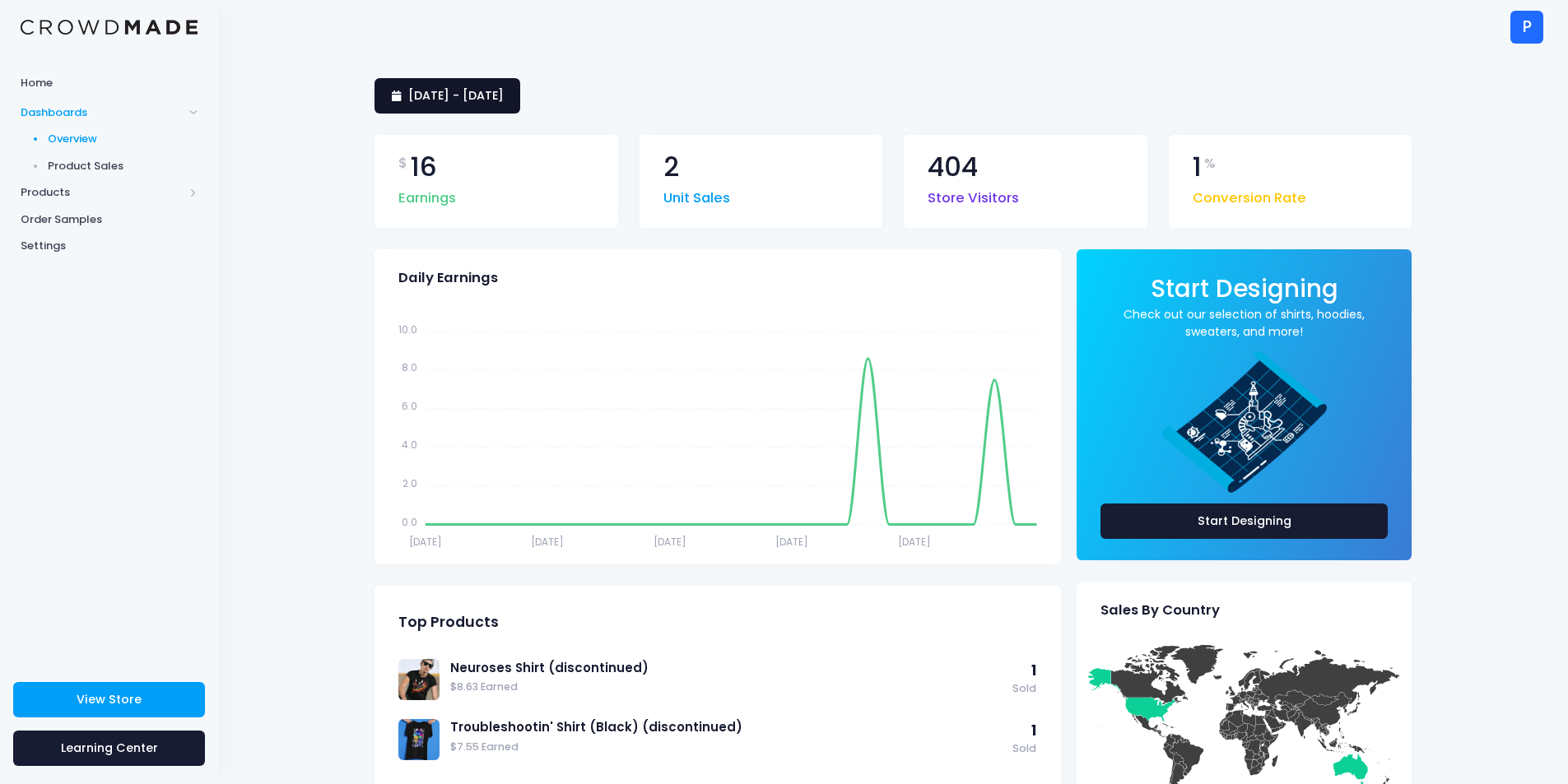
click at [504, 92] on span "4 August 2025 - 2 September 2025" at bounding box center [456, 95] width 95 height 16
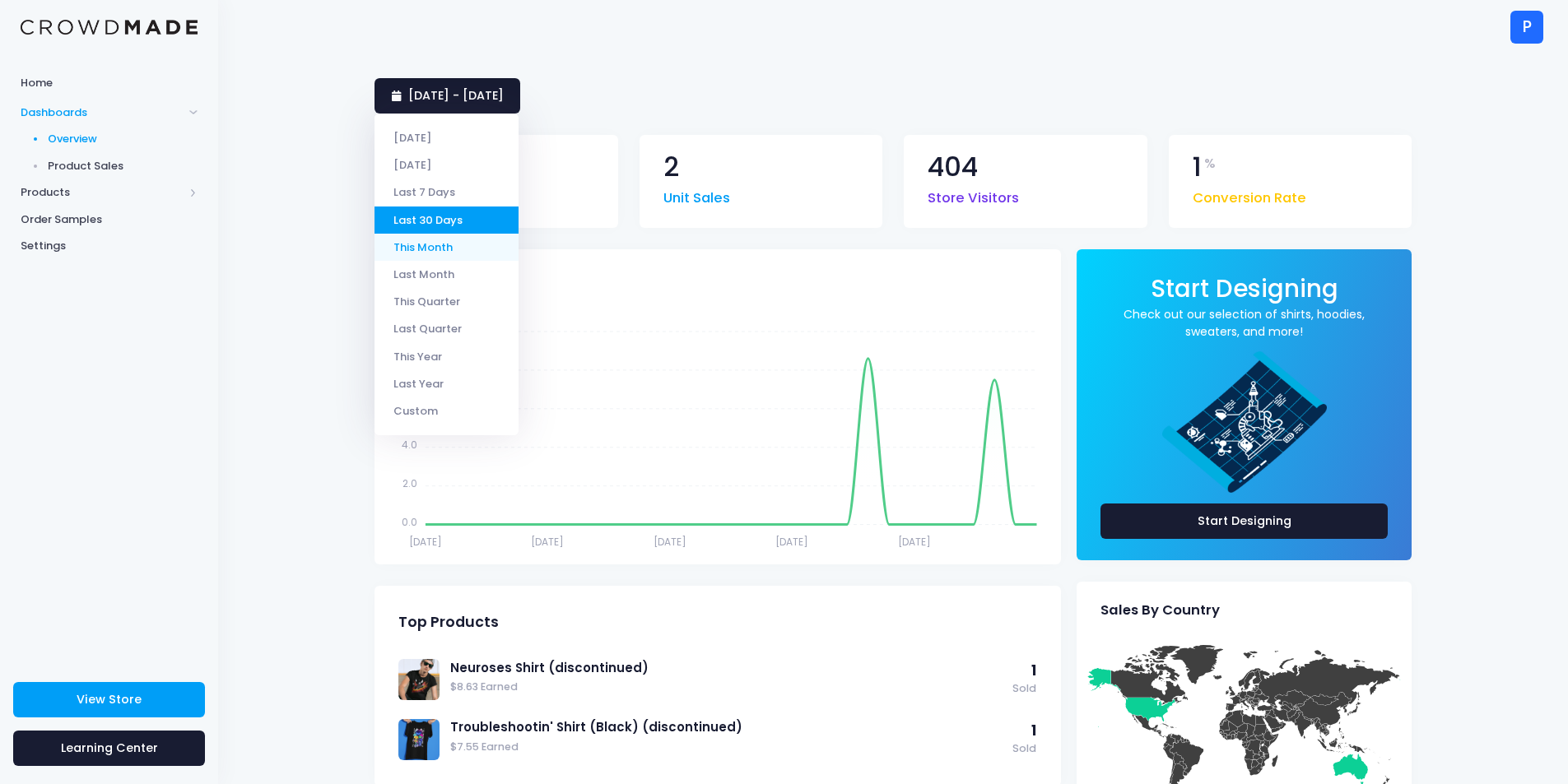
click at [459, 242] on li "This Month" at bounding box center [446, 247] width 144 height 27
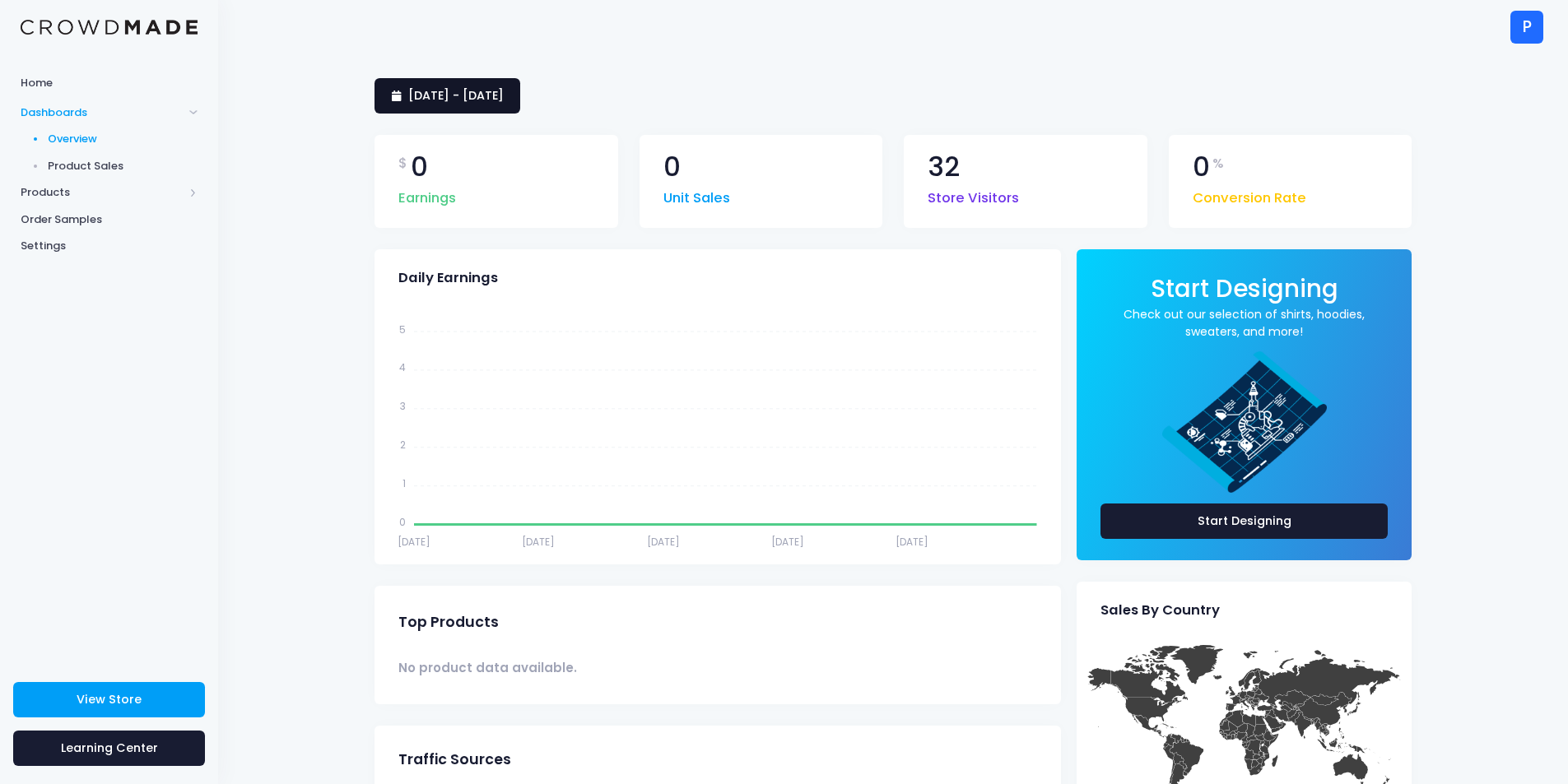
click at [504, 101] on span "[DATE] - [DATE]" at bounding box center [456, 95] width 95 height 16
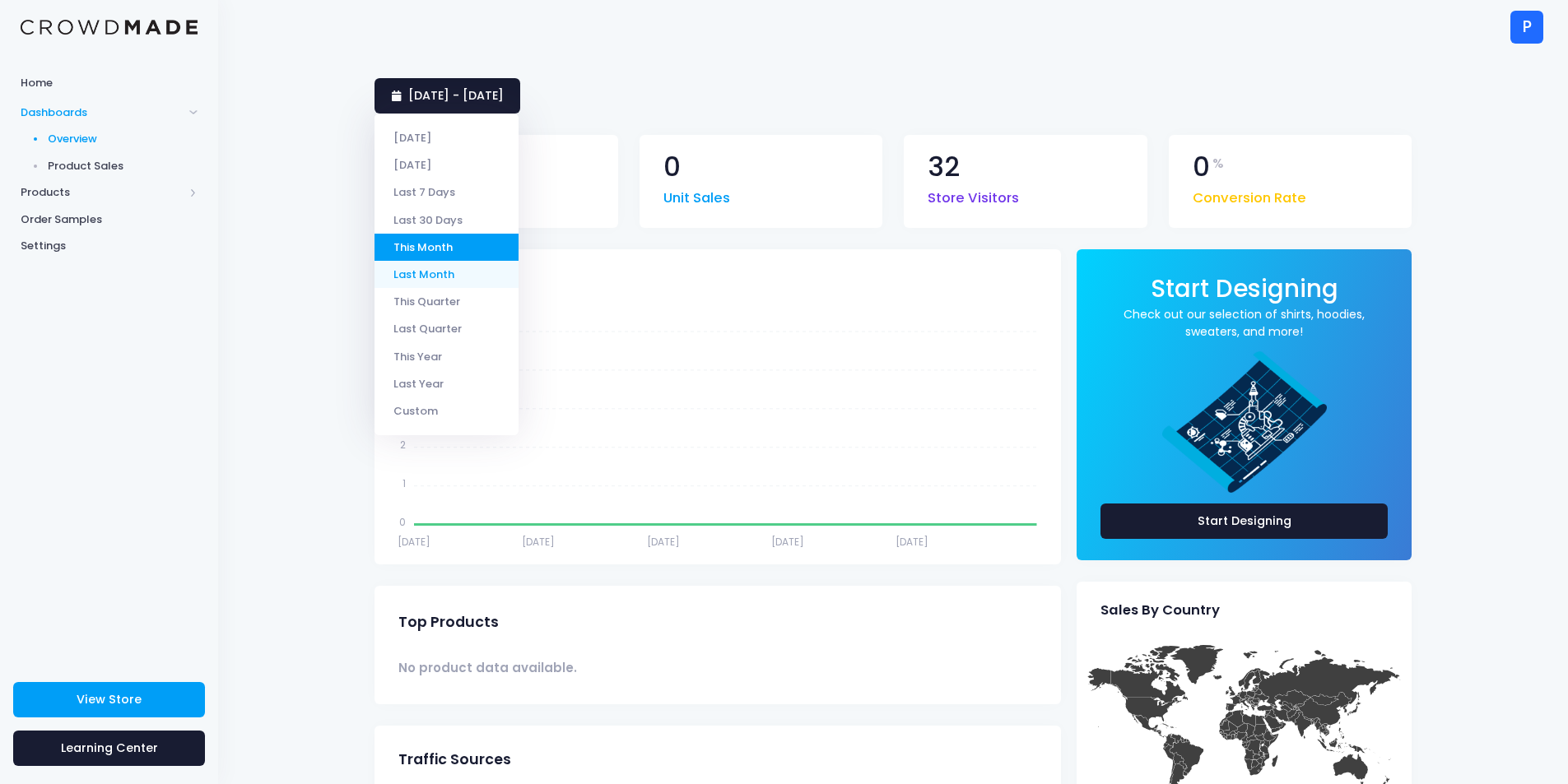
click at [473, 268] on li "Last Month" at bounding box center [446, 275] width 144 height 27
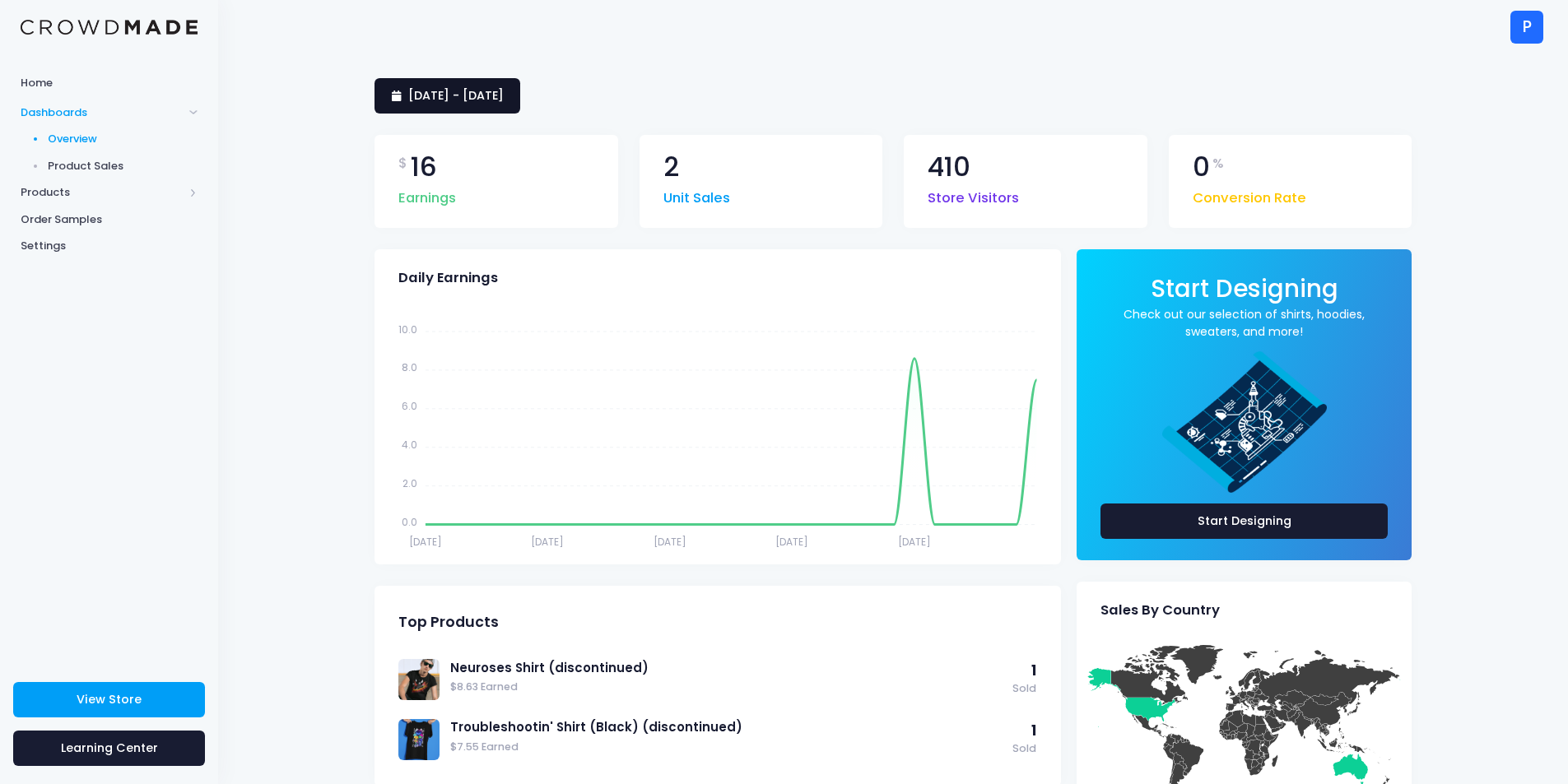
click at [504, 96] on span "[DATE] - [DATE]" at bounding box center [456, 95] width 95 height 16
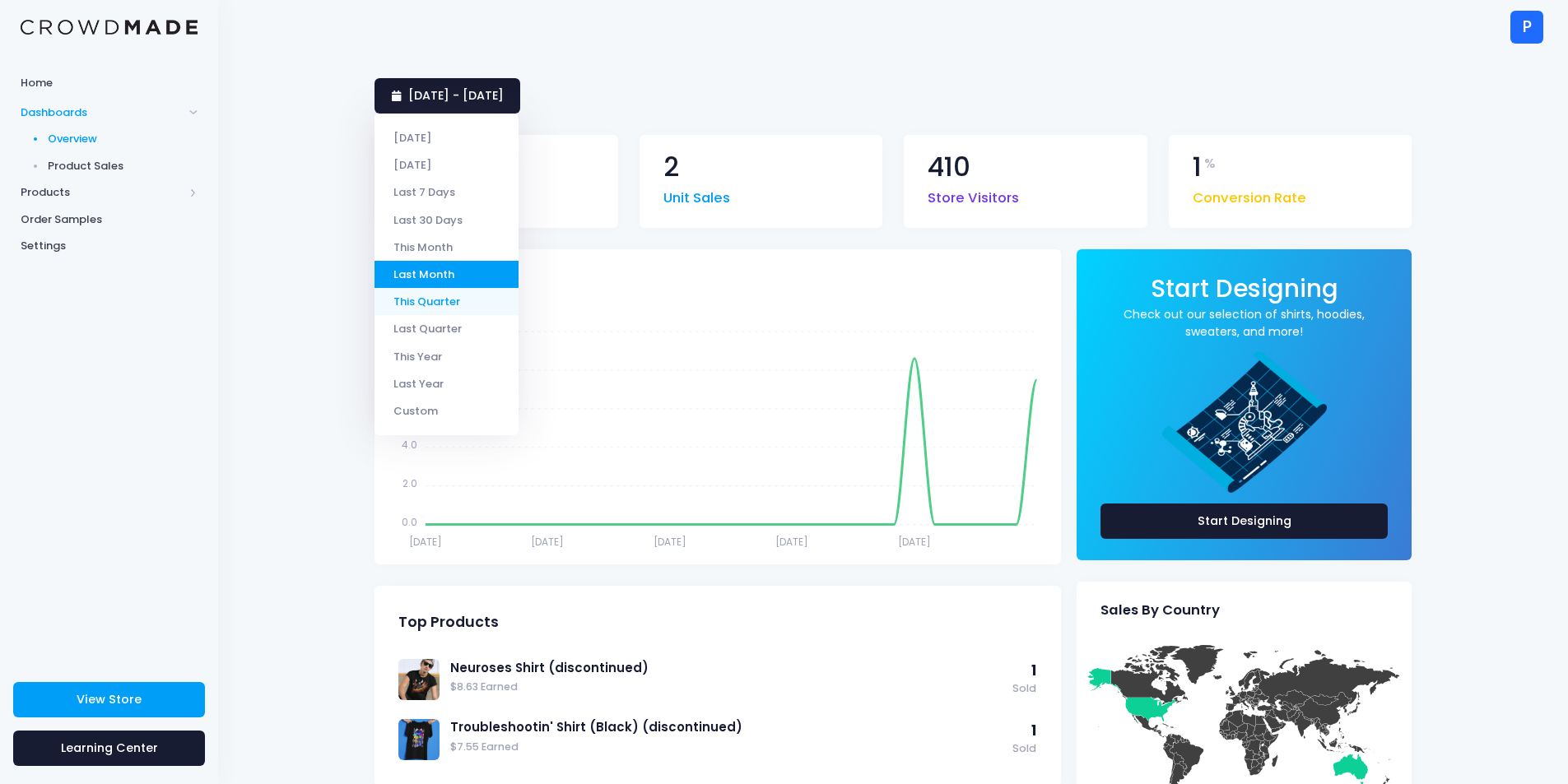
click at [495, 302] on li "This Quarter" at bounding box center [446, 302] width 144 height 27
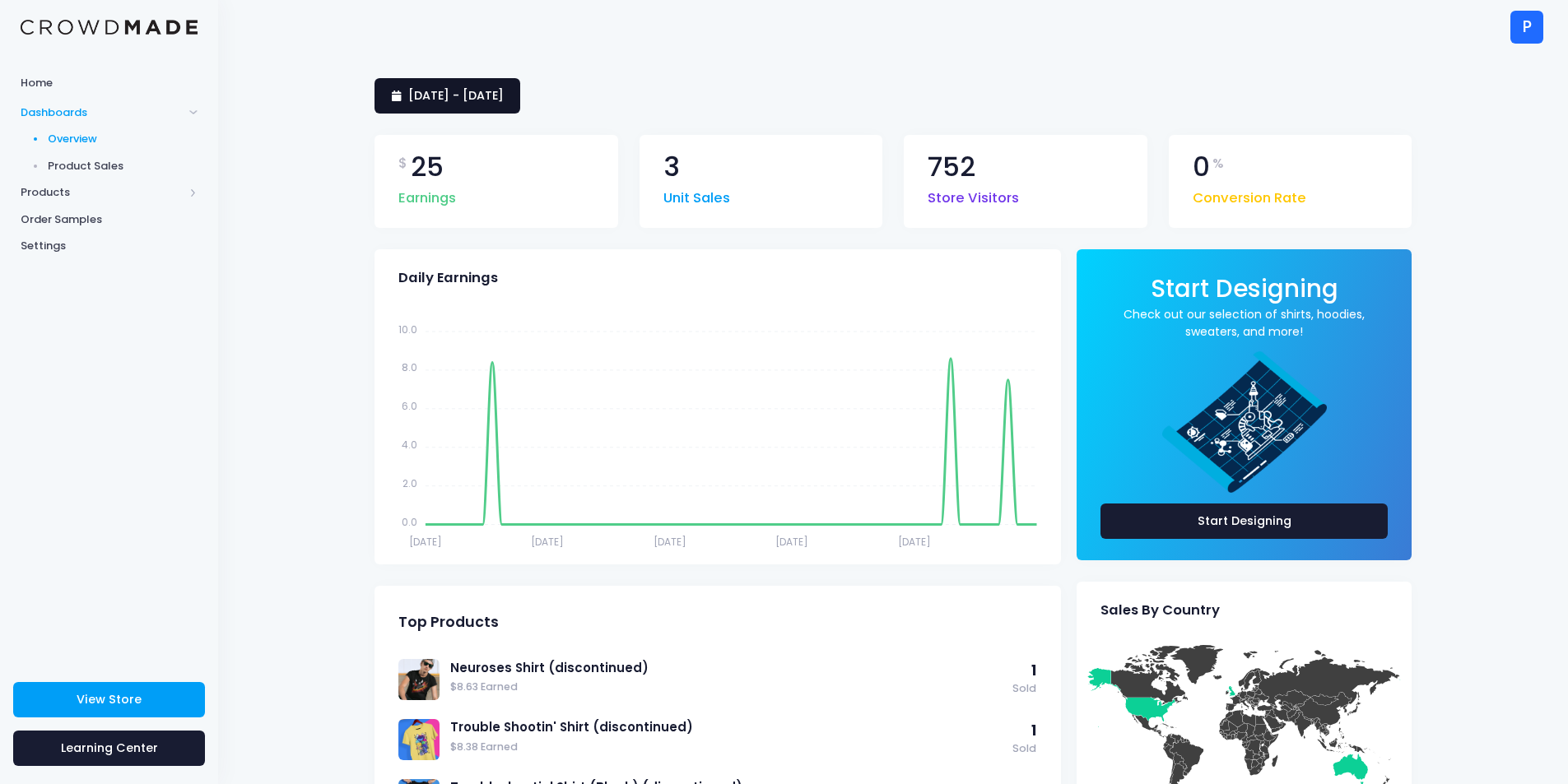
click at [520, 103] on link "[DATE] - [DATE]" at bounding box center [447, 95] width 145 height 35
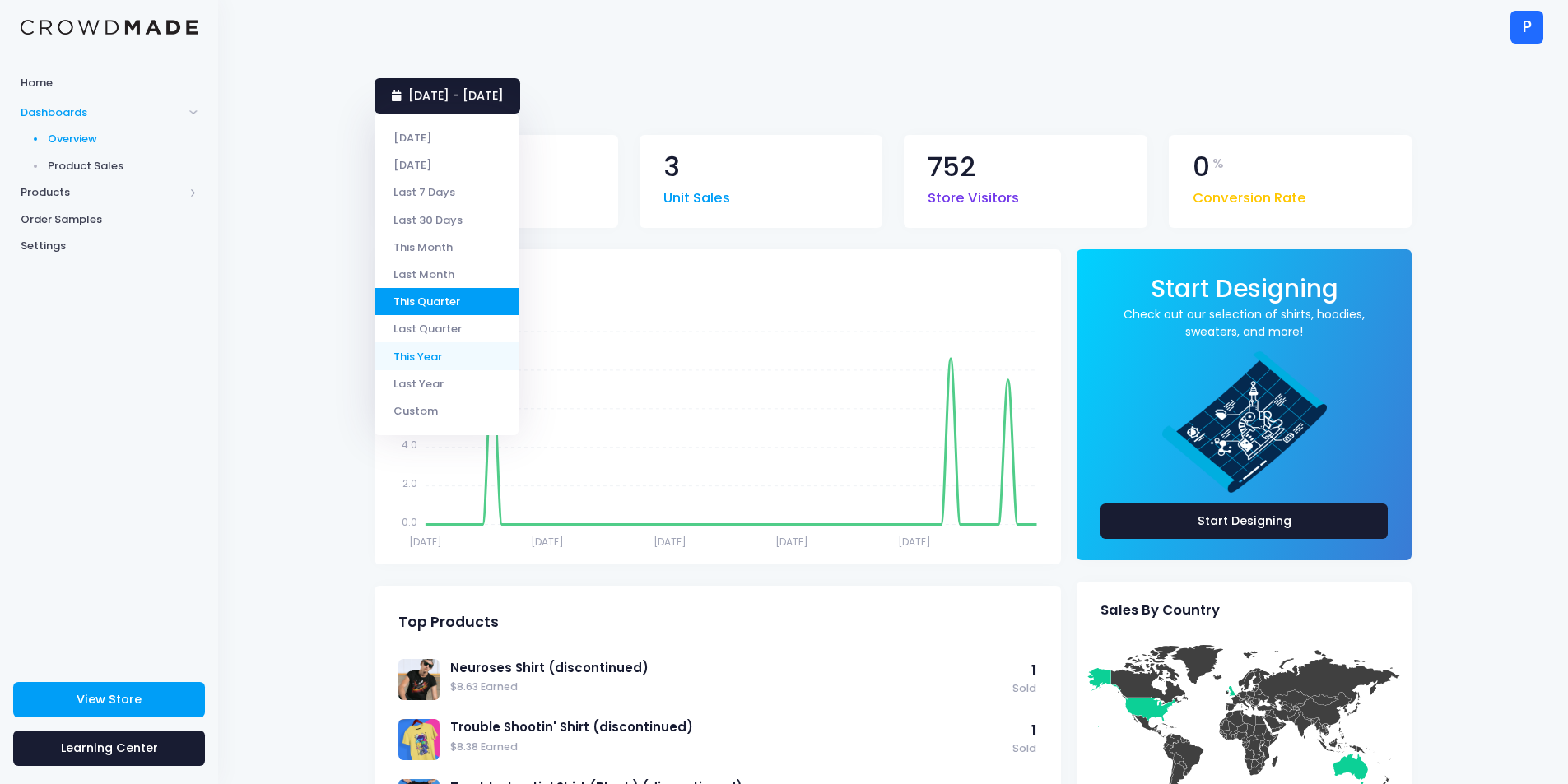
click at [470, 363] on li "This Year" at bounding box center [446, 356] width 144 height 27
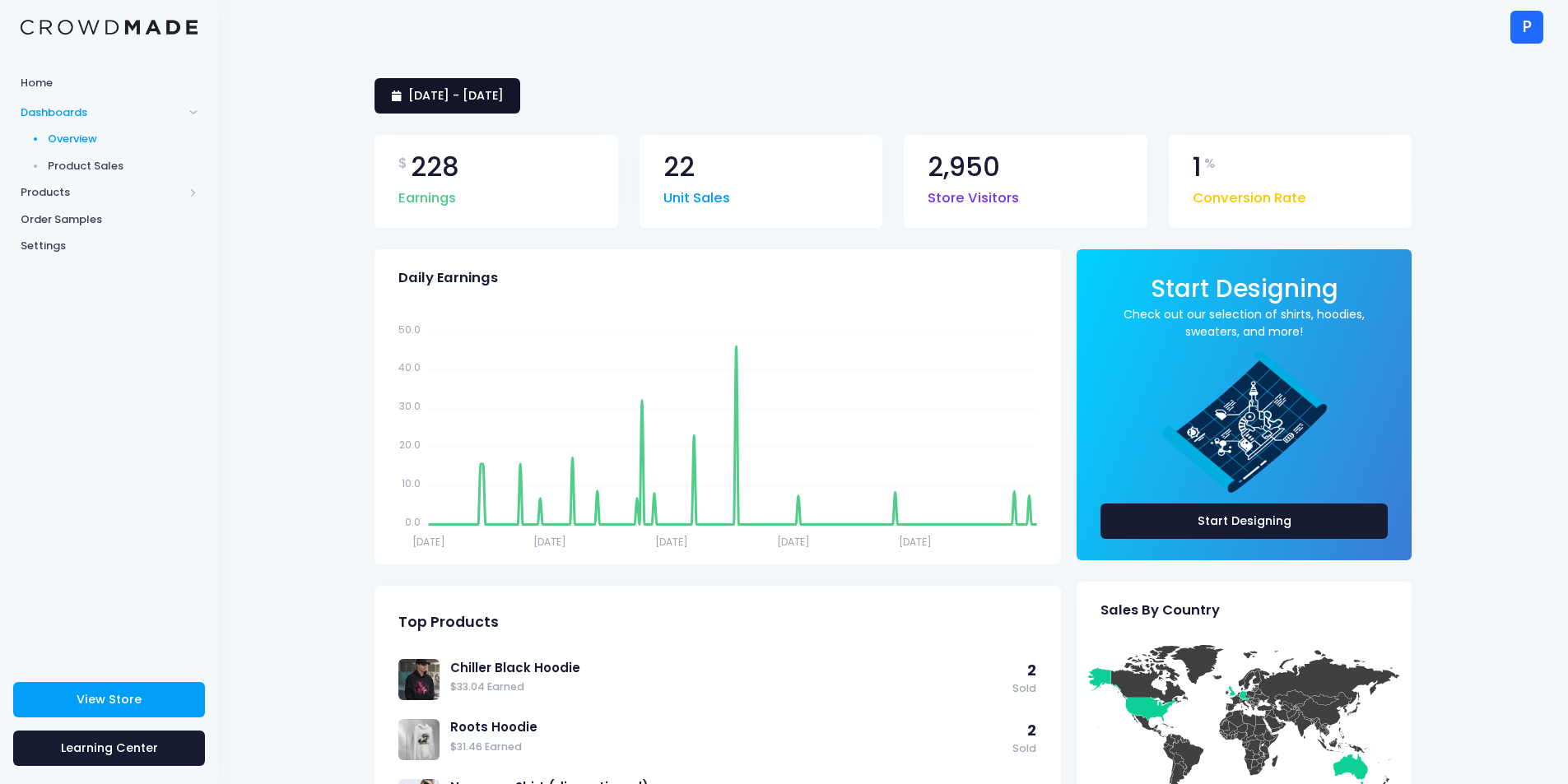
click at [504, 101] on span "1 January 2025 - 3 September 2025" at bounding box center [456, 95] width 95 height 16
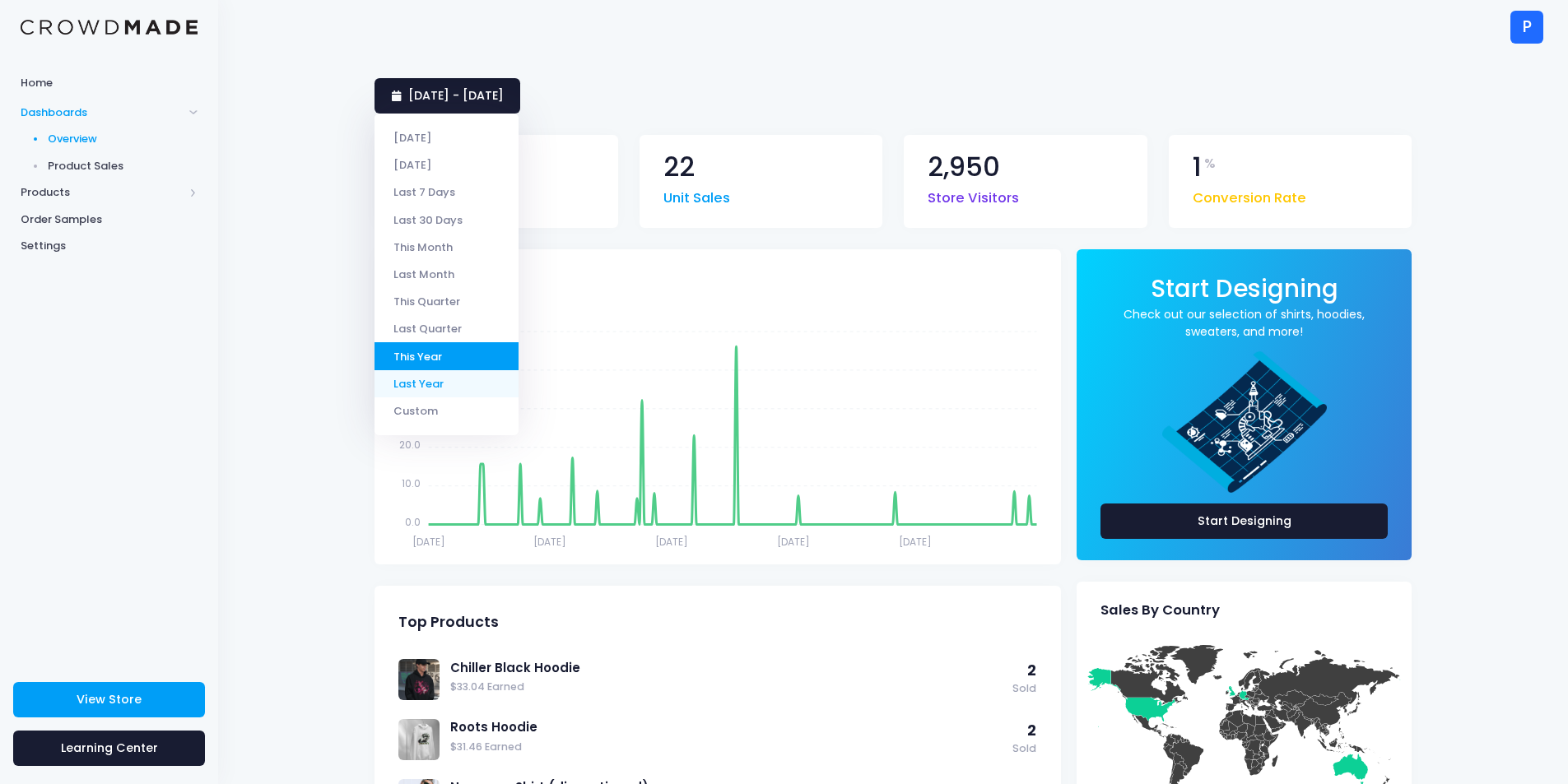
click at [492, 384] on li "Last Year" at bounding box center [446, 383] width 144 height 27
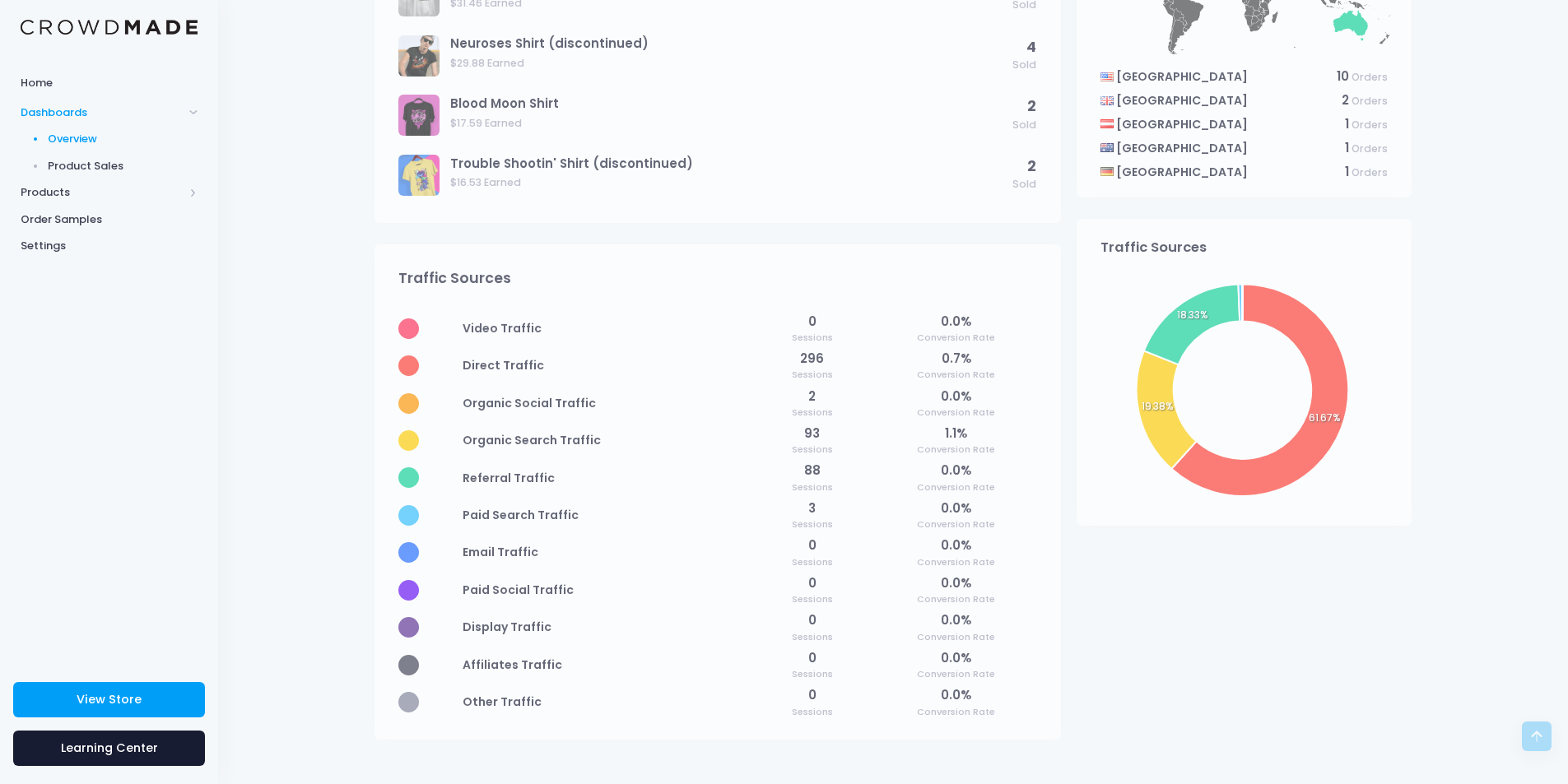
scroll to position [745, 0]
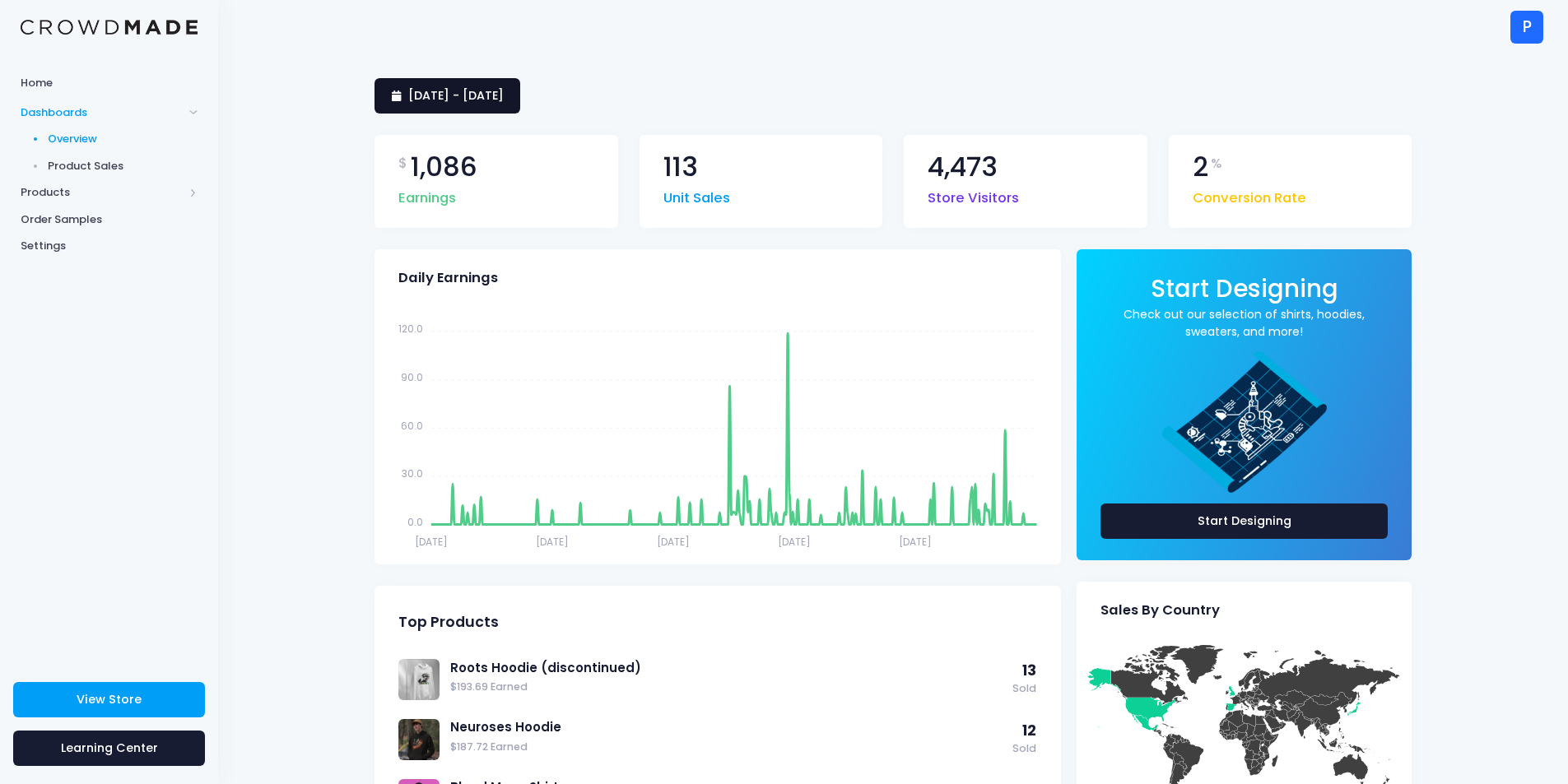
click at [504, 91] on span "[DATE] - [DATE]" at bounding box center [456, 95] width 95 height 16
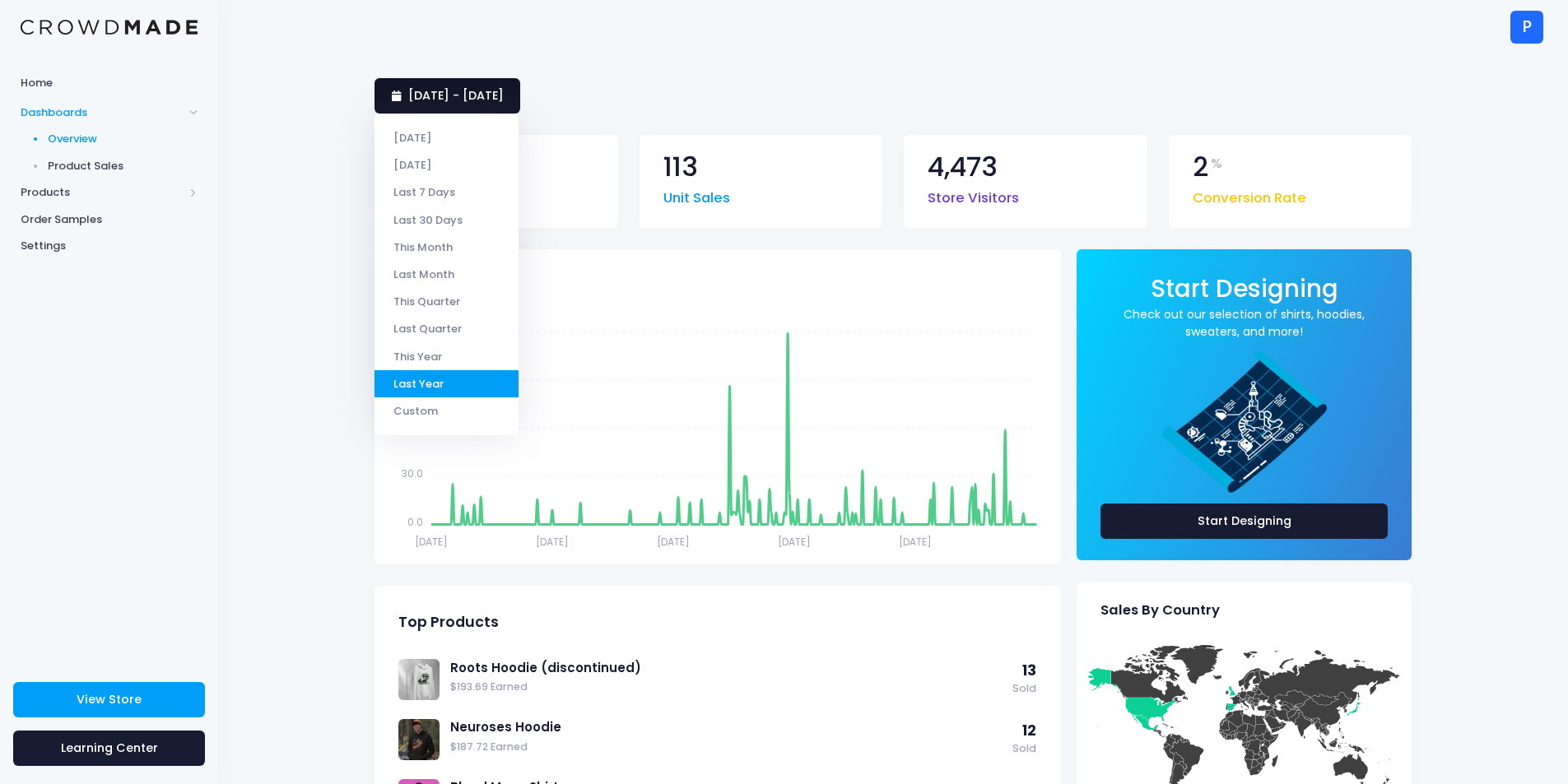
click at [504, 91] on span "[DATE] - [DATE]" at bounding box center [456, 95] width 95 height 16
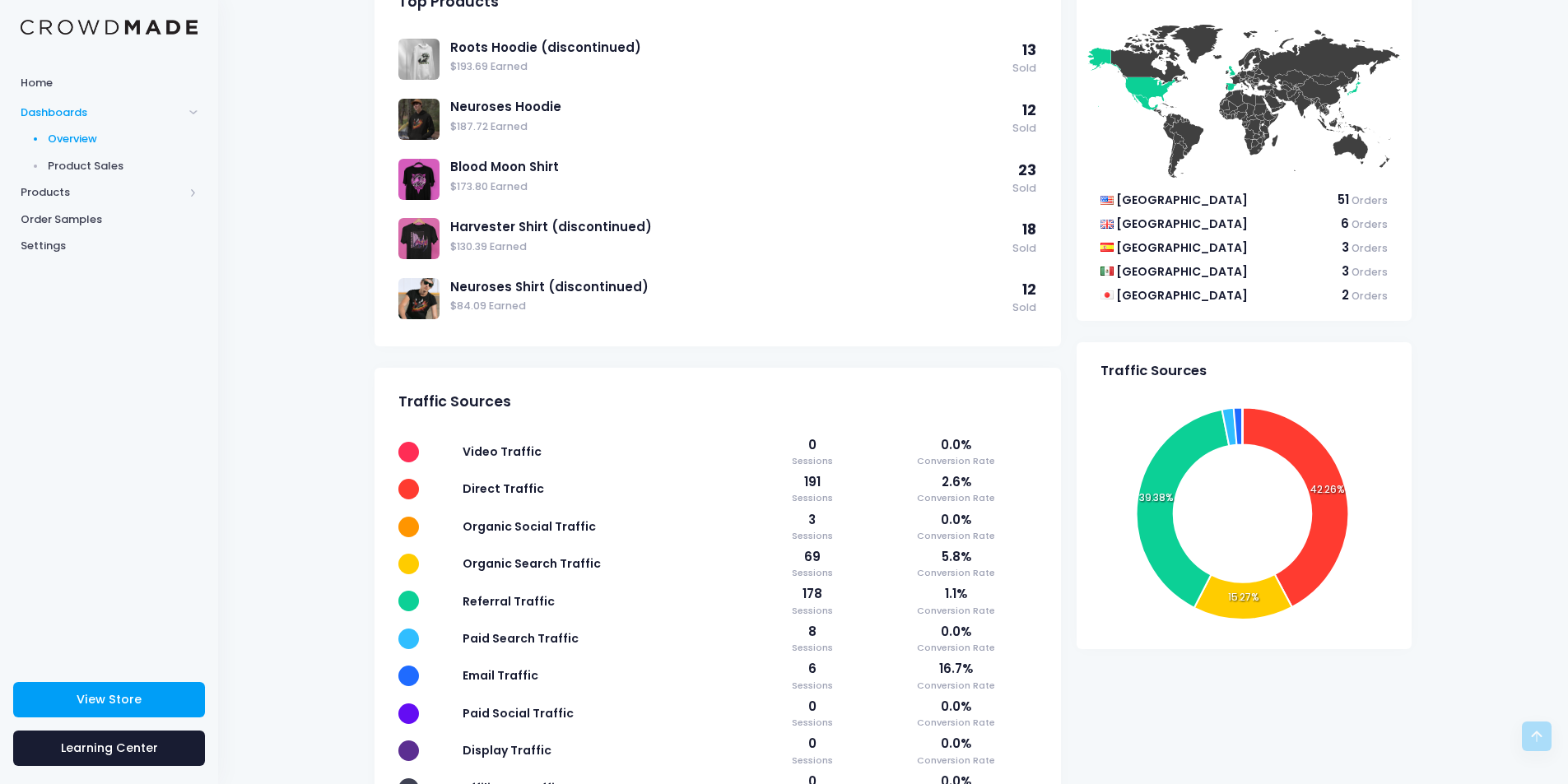
scroll to position [685, 0]
